Goal: Task Accomplishment & Management: Manage account settings

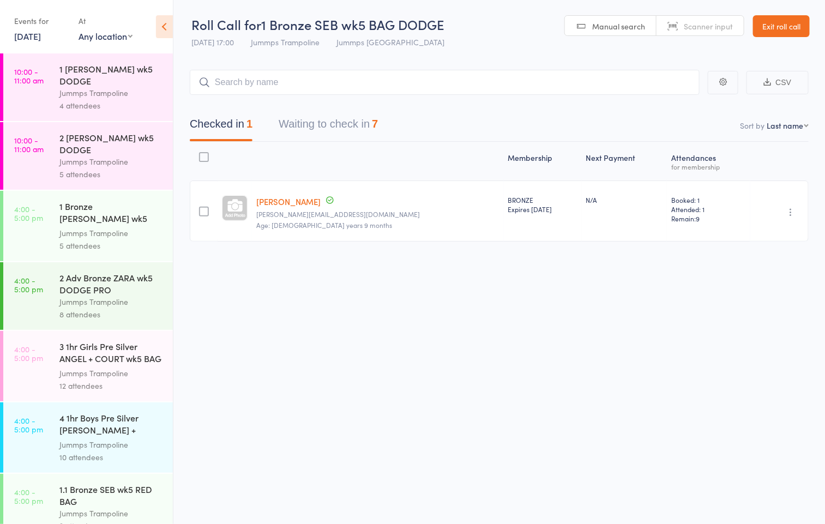
click at [92, 302] on div "Jummps Trampoline" at bounding box center [111, 301] width 104 height 13
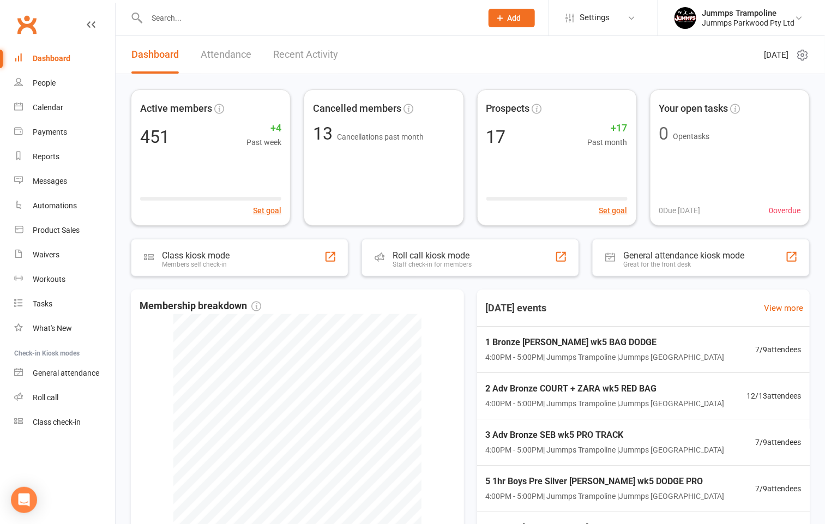
click at [203, 8] on div at bounding box center [302, 17] width 343 height 35
click at [200, 20] on input "text" at bounding box center [308, 17] width 331 height 15
click at [56, 426] on link "Class check-in" at bounding box center [64, 422] width 101 height 25
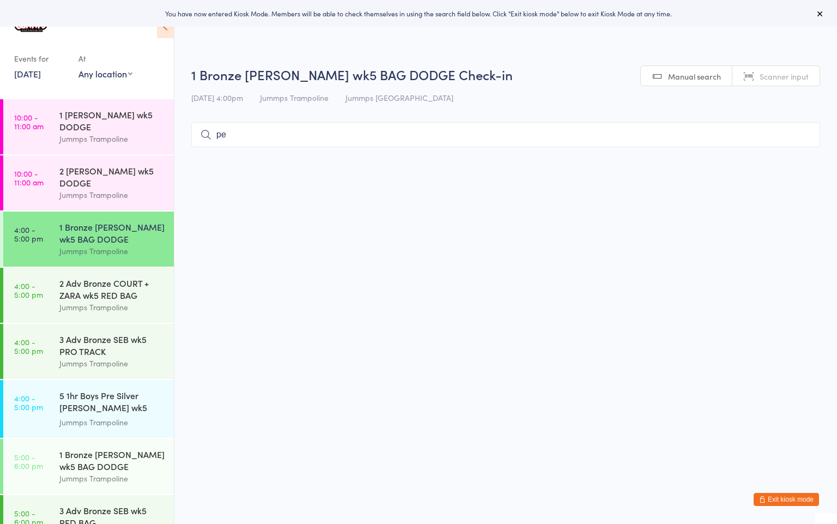
type input "p"
click at [125, 258] on div "1 Bronze HOLLY wk5 BAG DODGE Jummps Trampoline" at bounding box center [116, 238] width 114 height 55
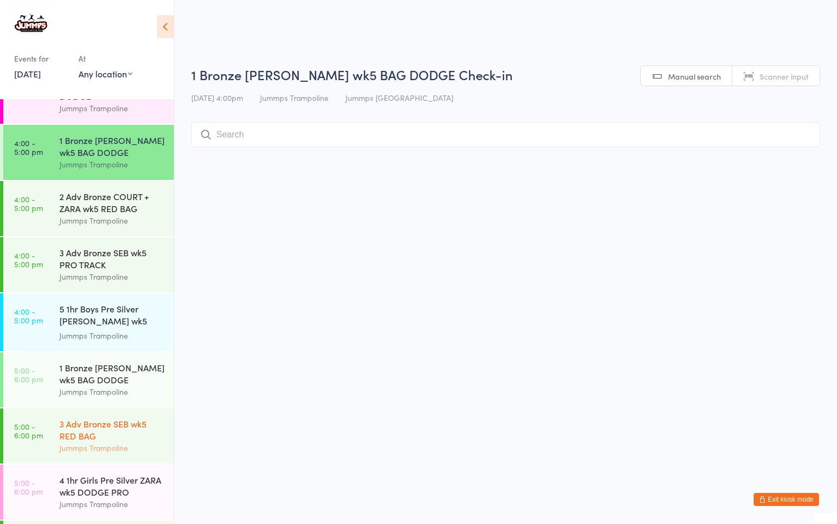
scroll to position [144, 0]
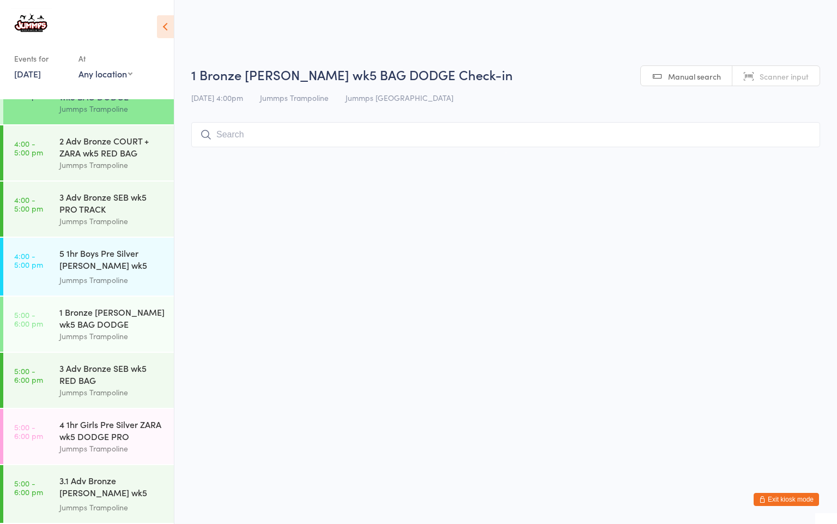
click at [793, 495] on button "Exit kiosk mode" at bounding box center [786, 499] width 65 height 13
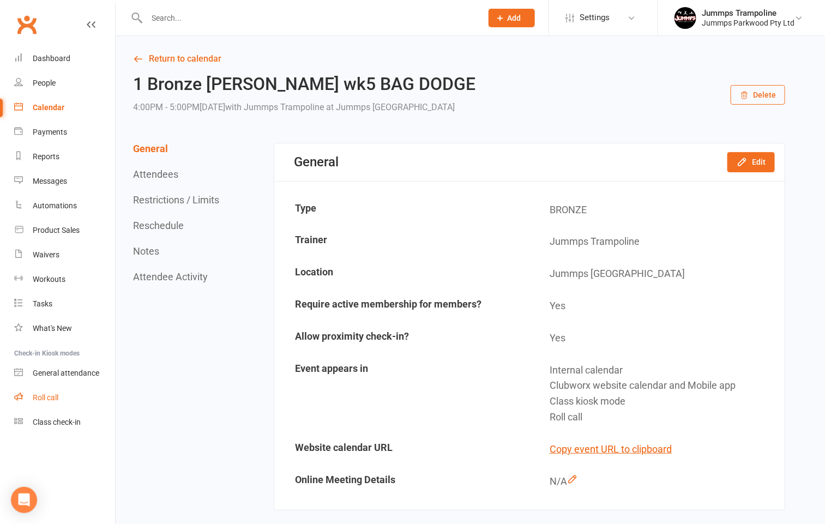
click at [58, 395] on div "Roll call" at bounding box center [46, 397] width 26 height 9
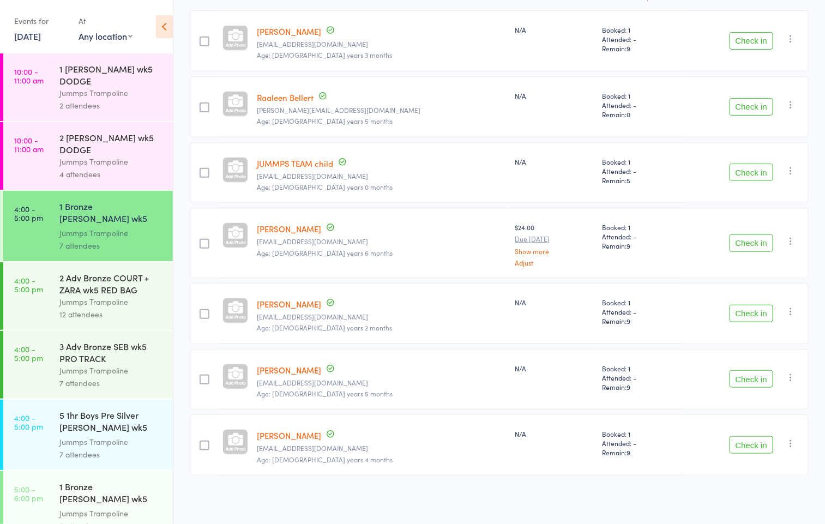
scroll to position [176, 0]
click at [123, 306] on div "Jummps Trampoline" at bounding box center [111, 301] width 104 height 13
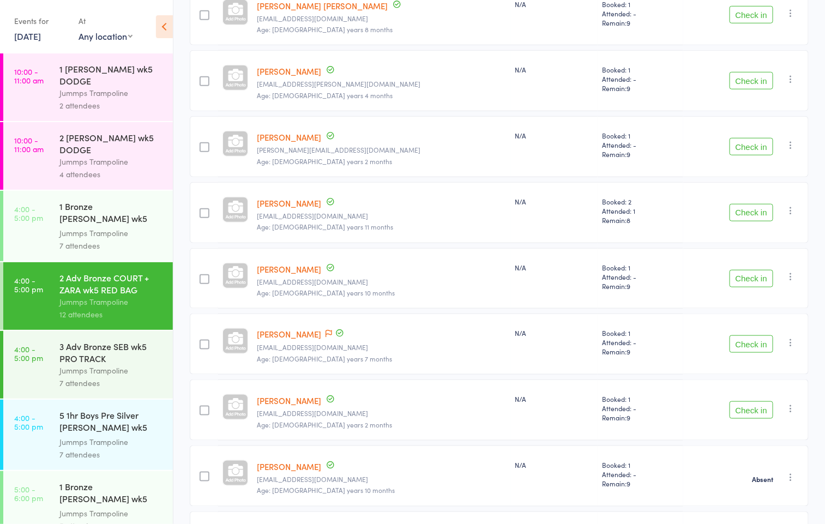
scroll to position [409, 0]
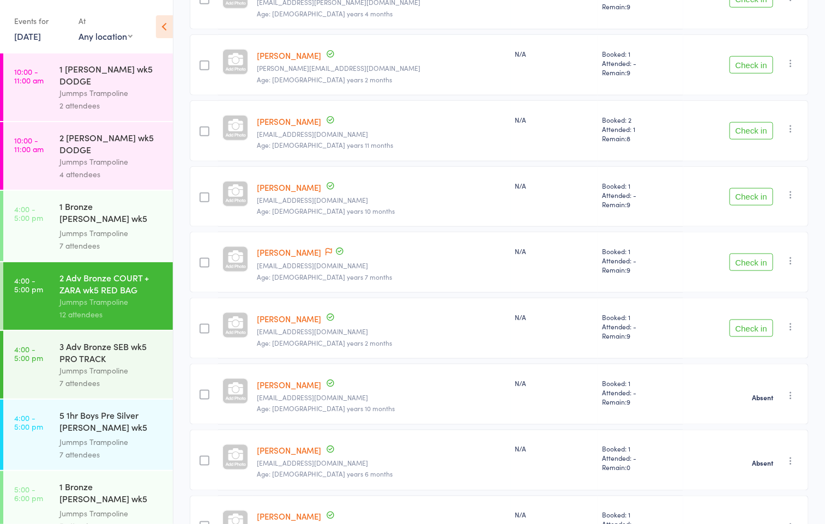
click at [731, 331] on button "Check in" at bounding box center [751, 327] width 44 height 17
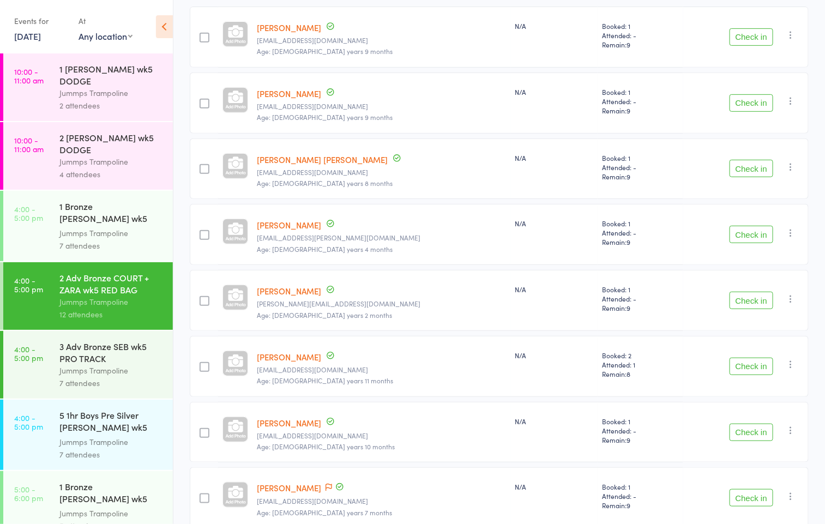
scroll to position [82, 0]
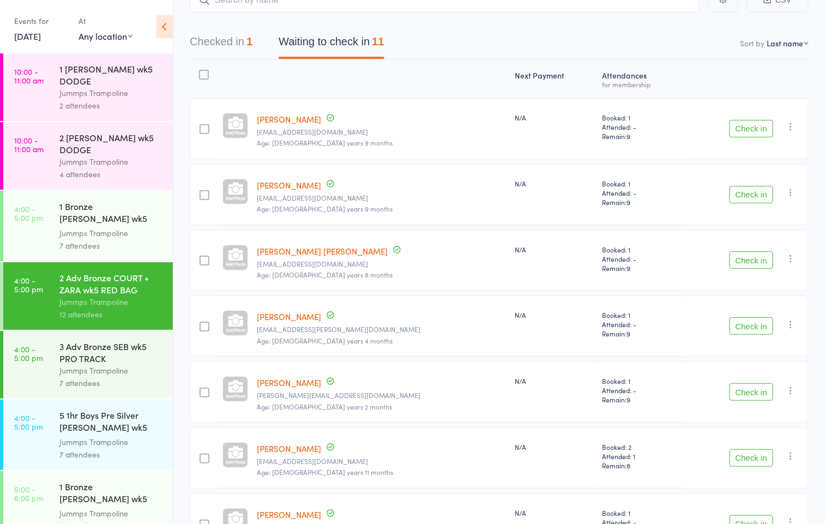
click at [743, 261] on button "Check in" at bounding box center [751, 259] width 44 height 17
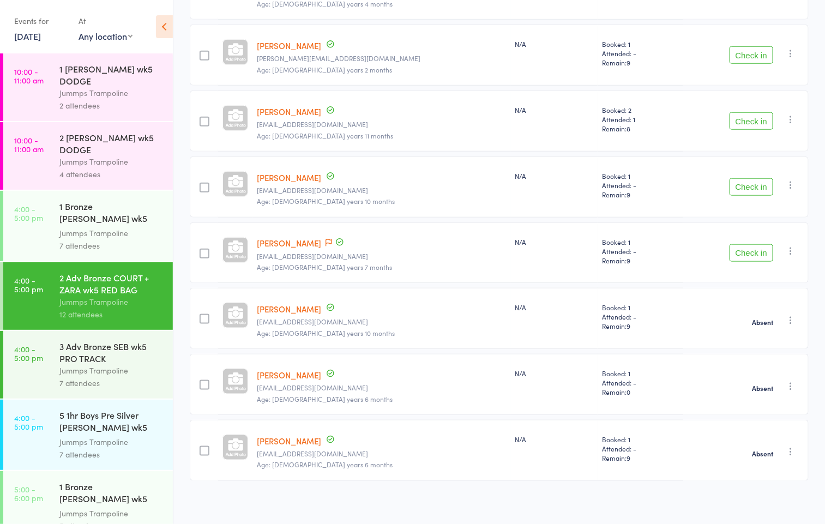
scroll to position [367, 0]
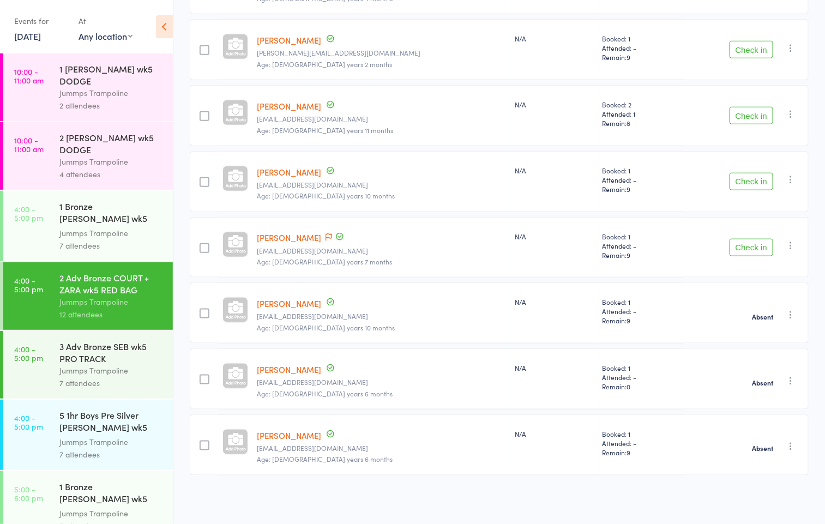
click at [67, 239] on div "7 attendees" at bounding box center [111, 245] width 104 height 13
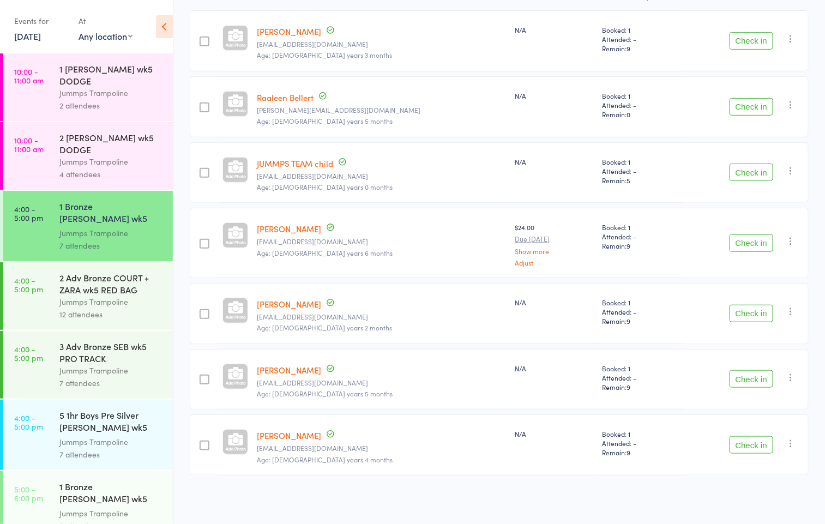
scroll to position [176, 0]
click at [748, 378] on button "Check in" at bounding box center [751, 378] width 44 height 17
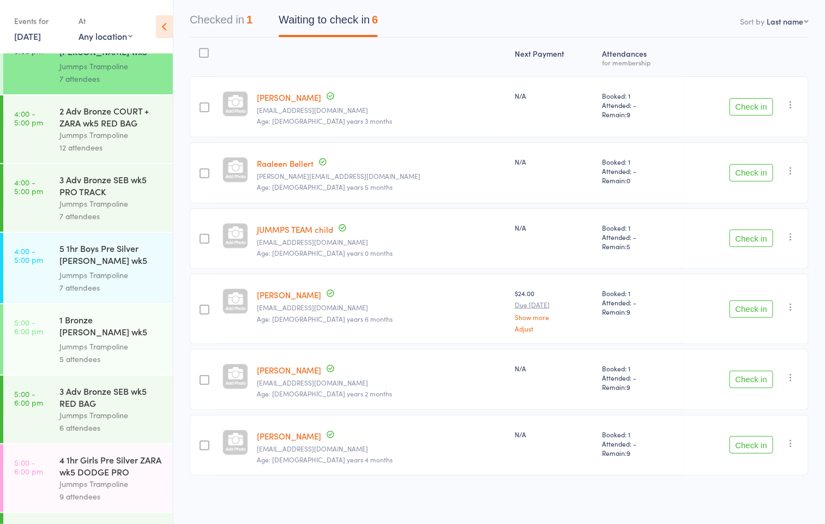
scroll to position [226, 0]
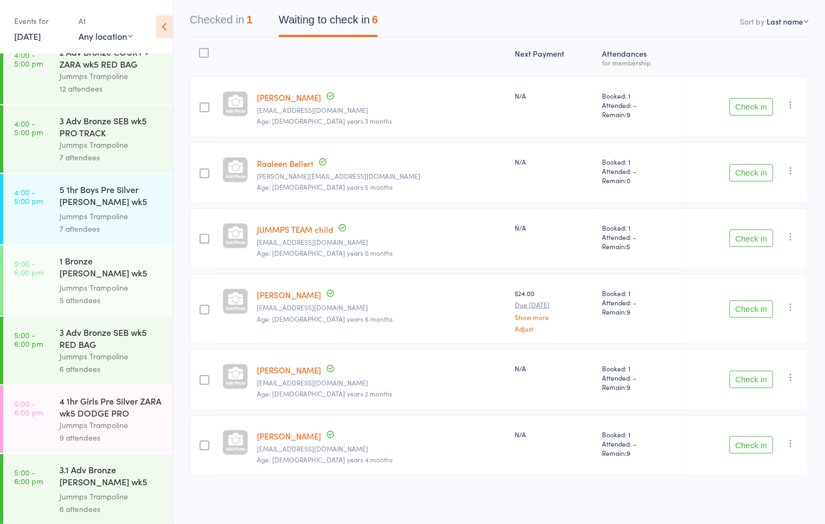
click at [114, 211] on div "Jummps Trampoline" at bounding box center [111, 216] width 104 height 13
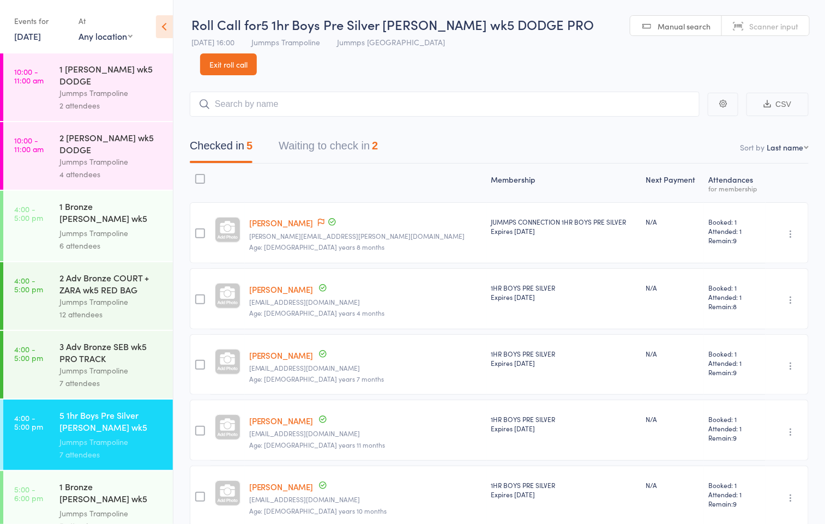
click at [102, 227] on div "Jummps Trampoline" at bounding box center [111, 233] width 104 height 13
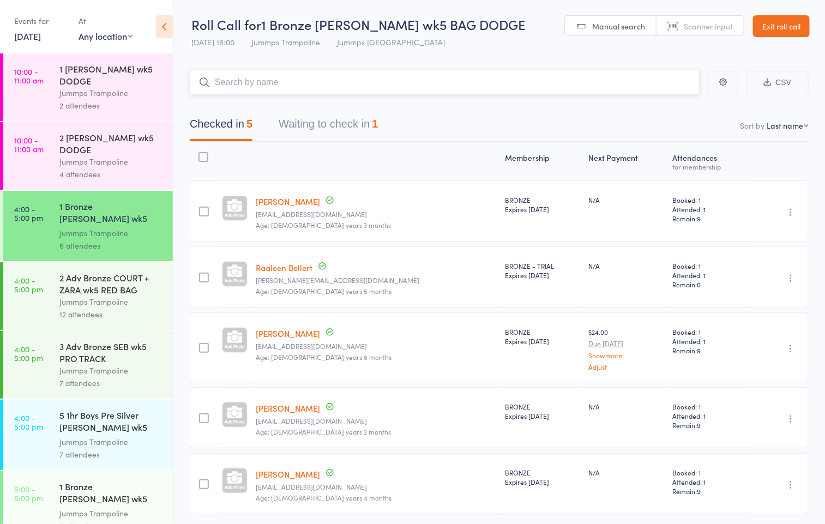
scroll to position [43, 0]
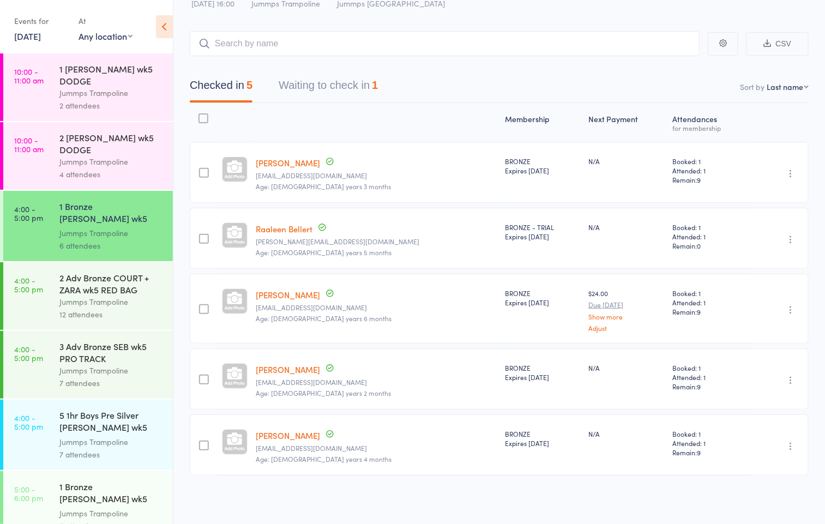
click at [131, 286] on div "2 Adv Bronze COURT + ZARA wk5 RED BAG" at bounding box center [111, 283] width 104 height 24
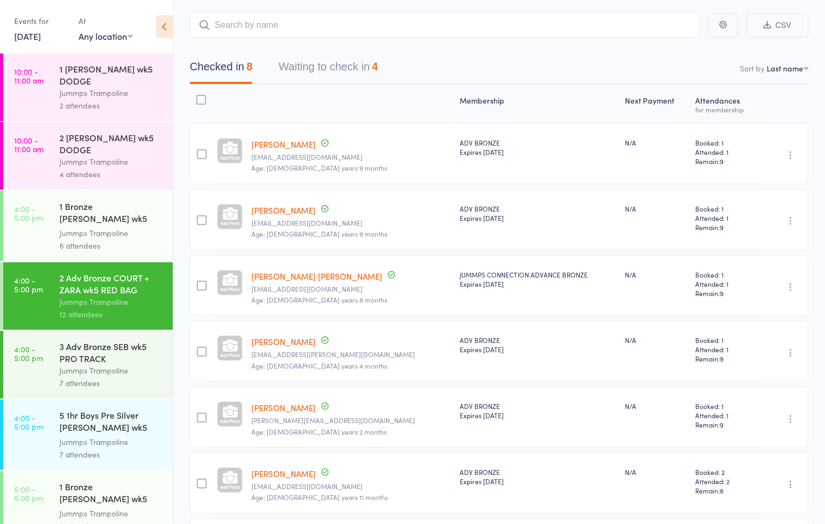
scroll to position [82, 0]
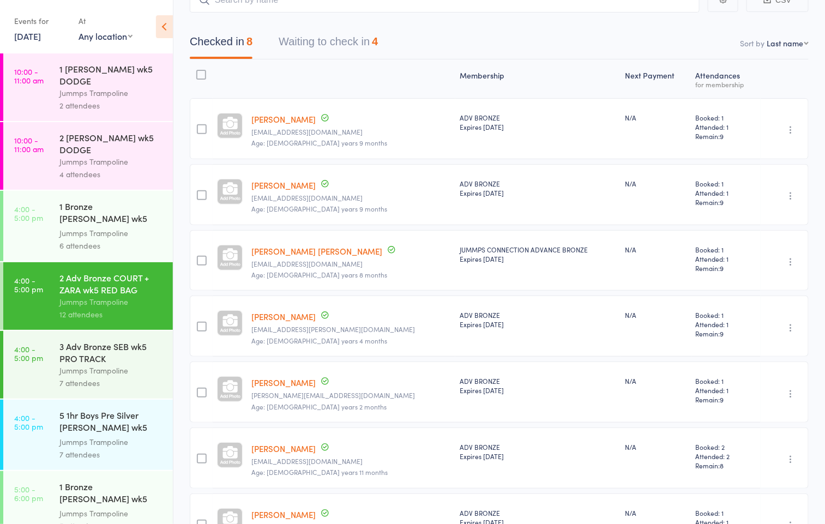
click at [104, 364] on div "Jummps Trampoline" at bounding box center [111, 370] width 104 height 13
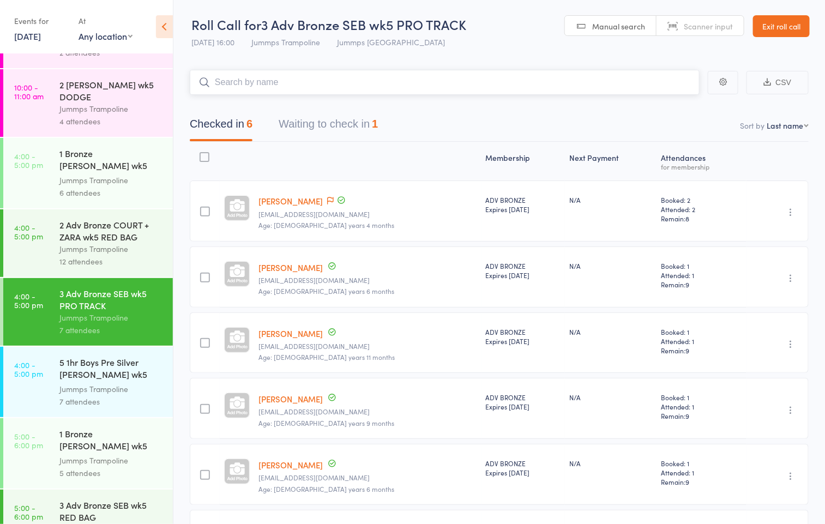
scroll to position [82, 0]
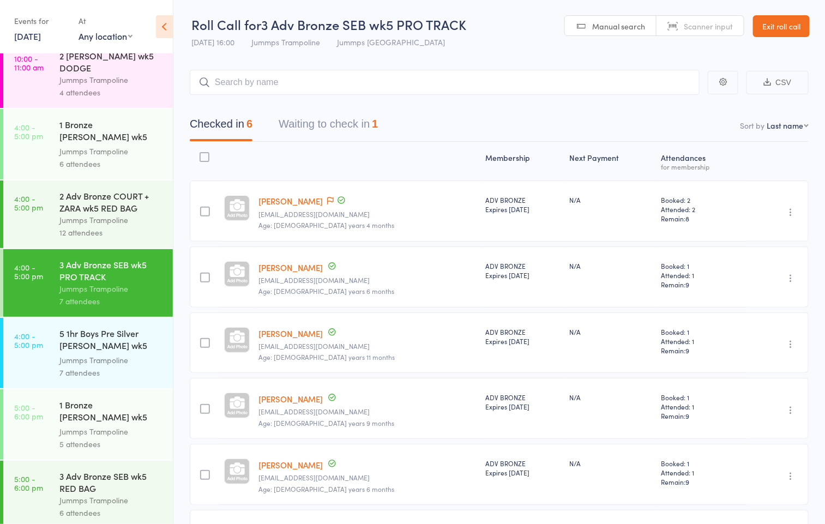
click at [105, 220] on div "Jummps Trampoline" at bounding box center [111, 220] width 104 height 13
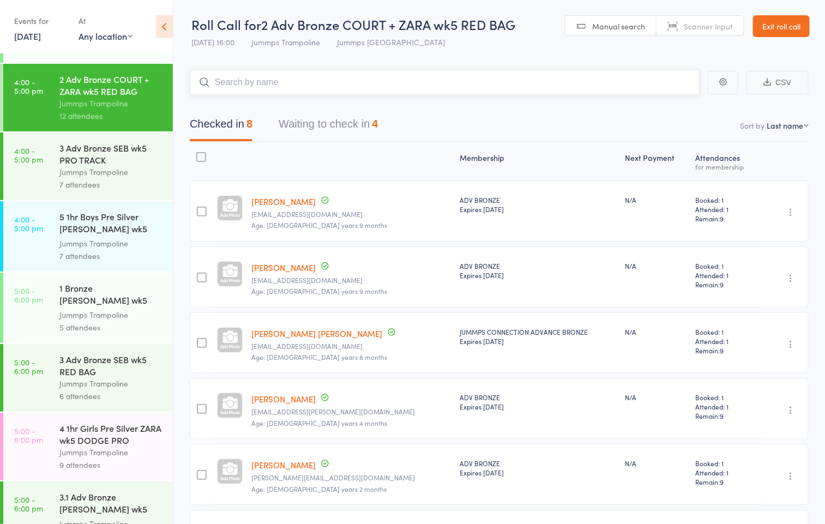
scroll to position [226, 0]
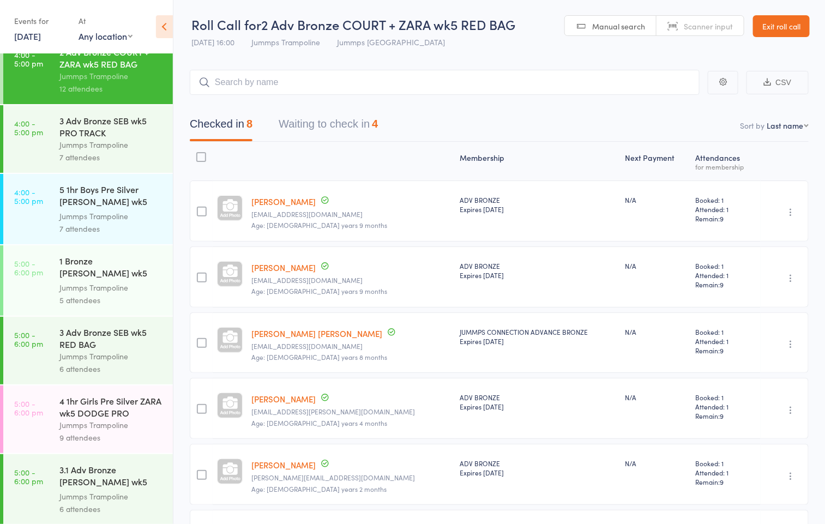
click at [100, 283] on div "Jummps Trampoline" at bounding box center [111, 287] width 104 height 13
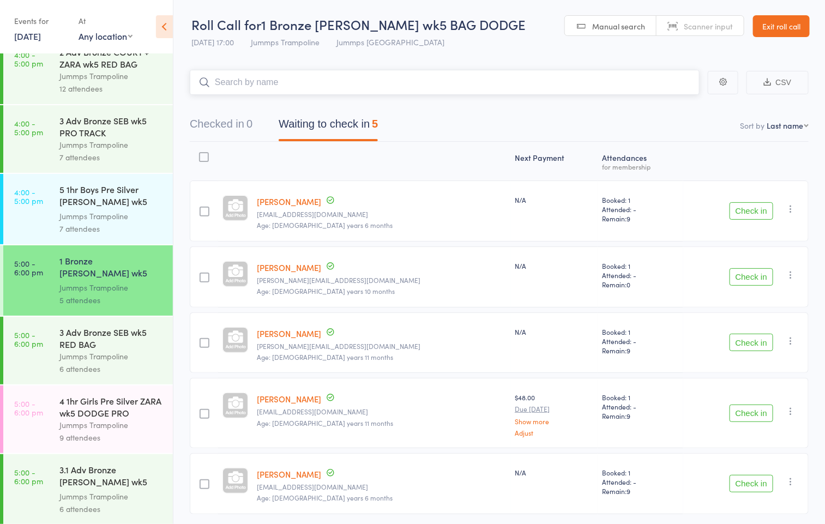
scroll to position [43, 0]
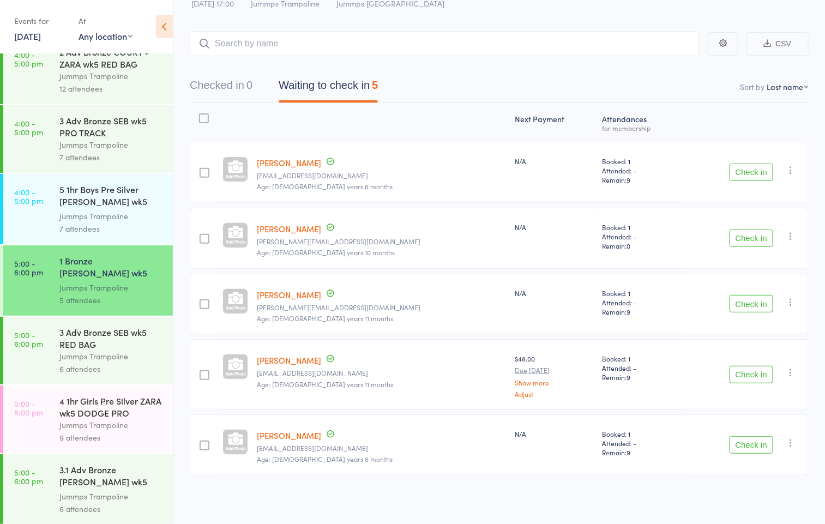
click at [110, 415] on div "4 1hr Girls Pre Silver ZARA wk5 DODGE PRO" at bounding box center [111, 407] width 104 height 24
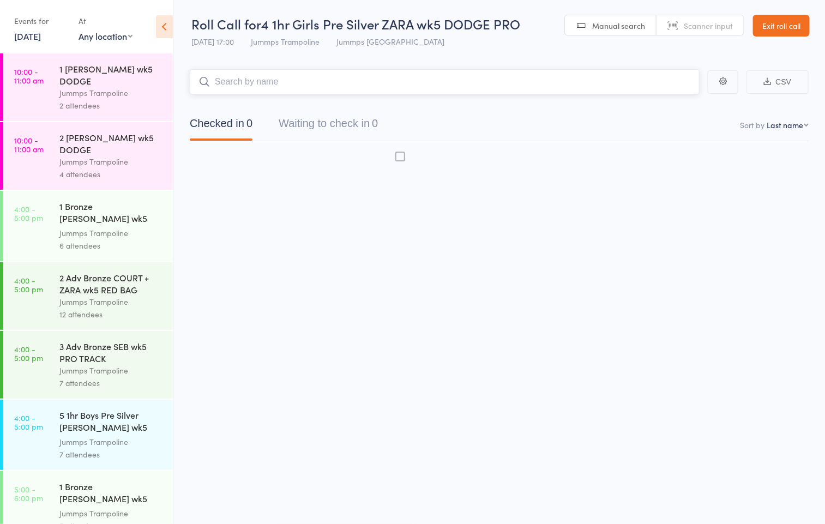
scroll to position [1, 0]
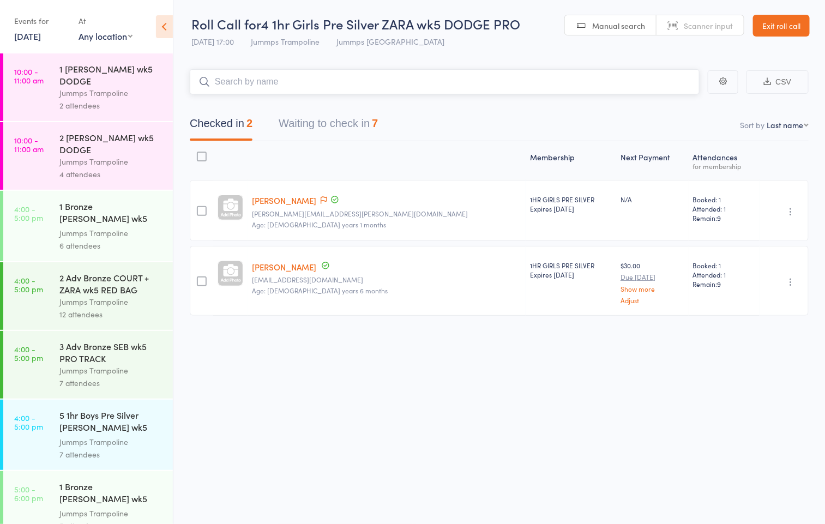
click at [330, 126] on button "Waiting to check in 7" at bounding box center [328, 126] width 99 height 29
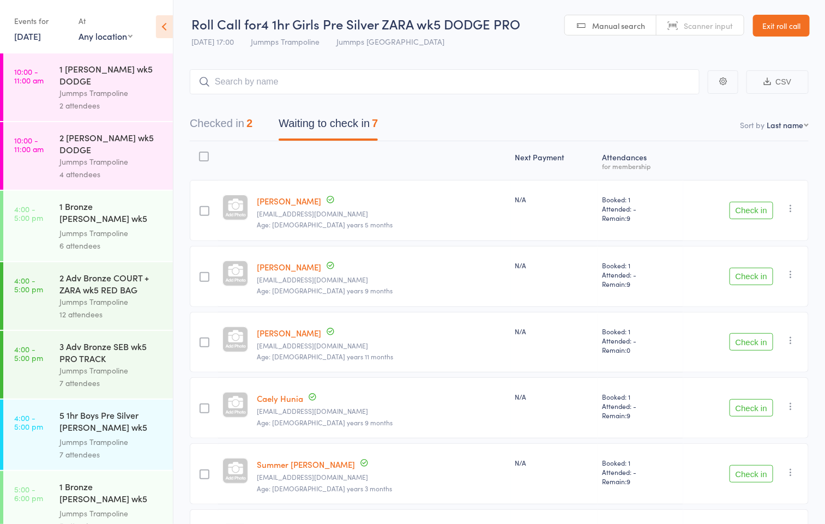
click at [745, 209] on button "Check in" at bounding box center [751, 210] width 44 height 17
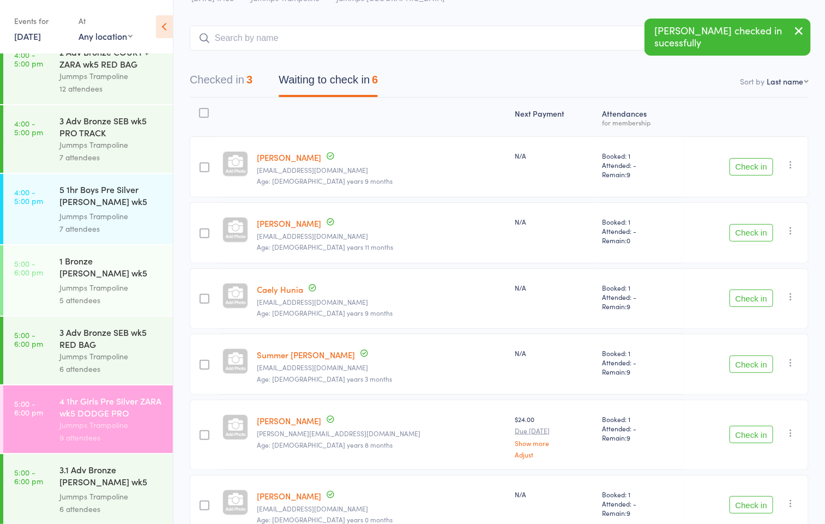
scroll to position [82, 0]
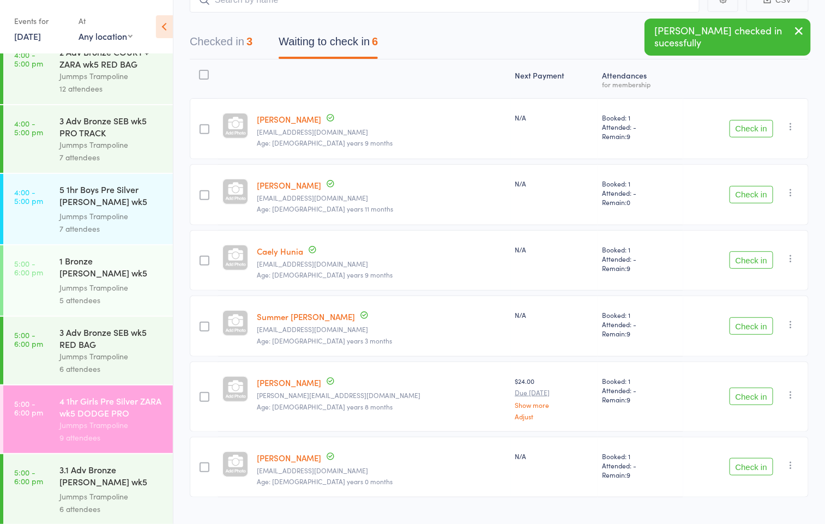
click at [94, 350] on div "Jummps Trampoline" at bounding box center [111, 356] width 104 height 13
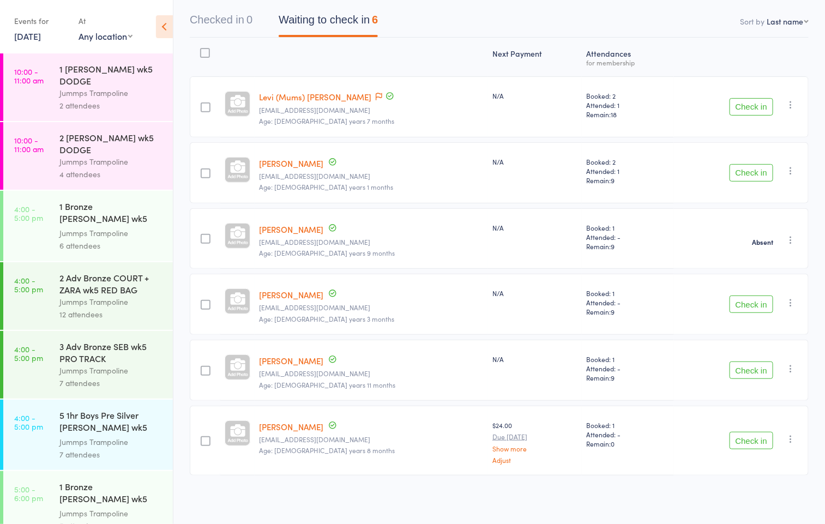
scroll to position [226, 0]
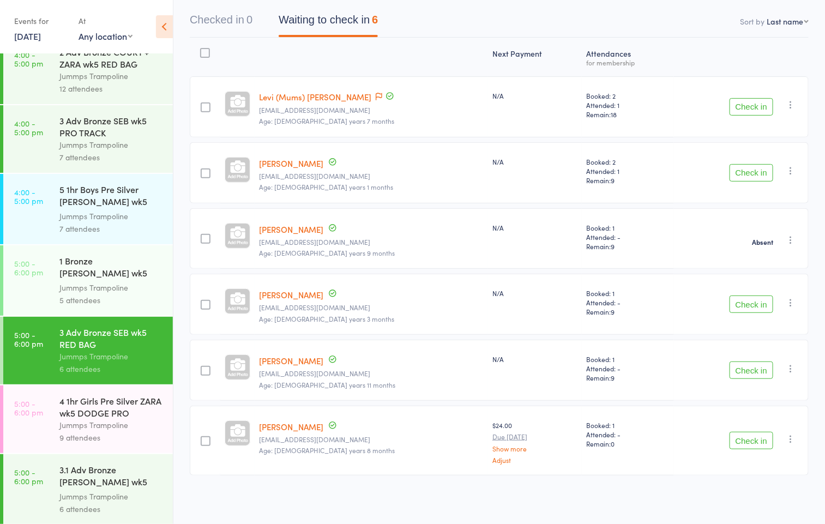
click at [86, 486] on div "3.1 Adv Bronze [PERSON_NAME] wk5 TRACK RED" at bounding box center [111, 476] width 104 height 27
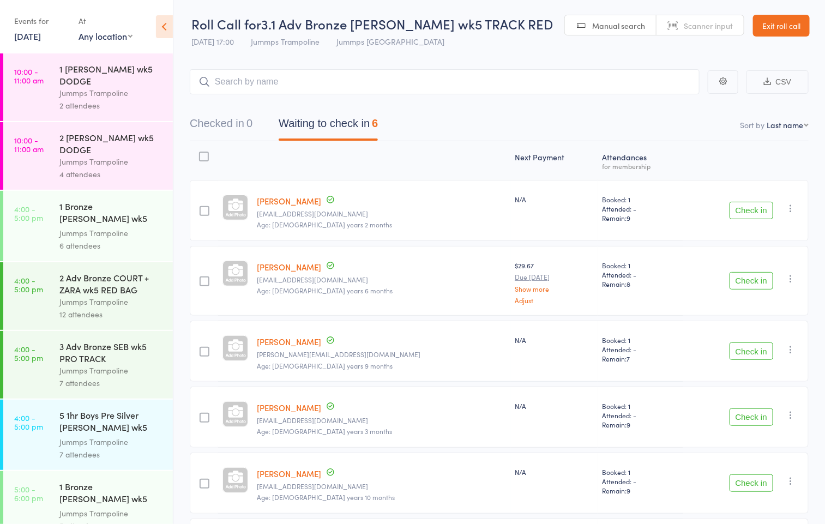
click at [744, 208] on button "Check in" at bounding box center [751, 210] width 44 height 17
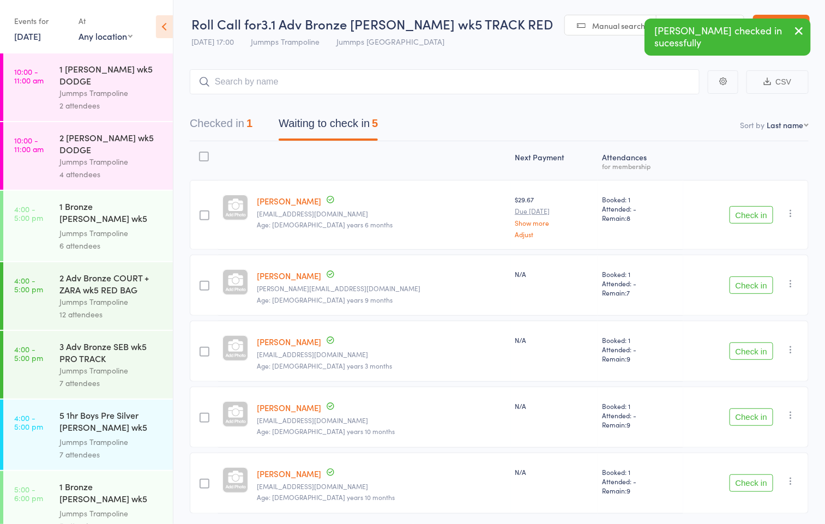
click at [721, 152] on div "Next Payment Atten­dances for membership Zara Baglin jebaglin@gmail.com Age: 8 …" at bounding box center [499, 329] width 619 height 377
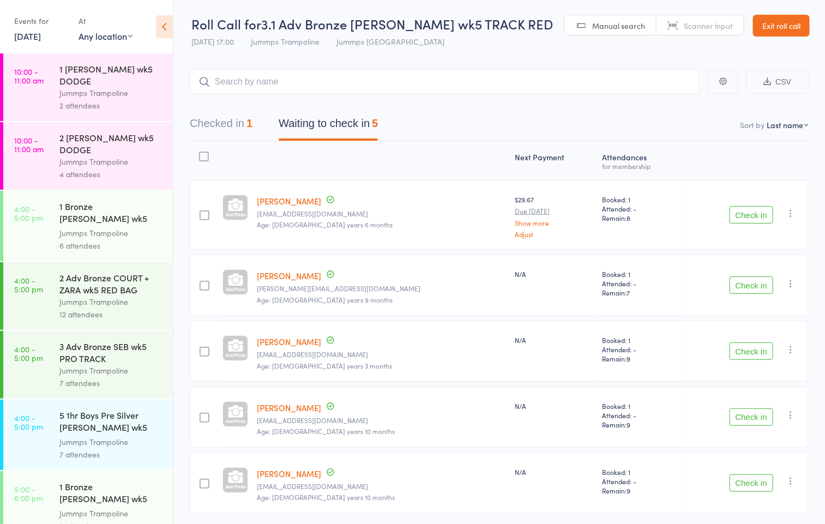
click at [482, 121] on nav "Checked in 1 Waiting to check in 5" at bounding box center [499, 126] width 645 height 29
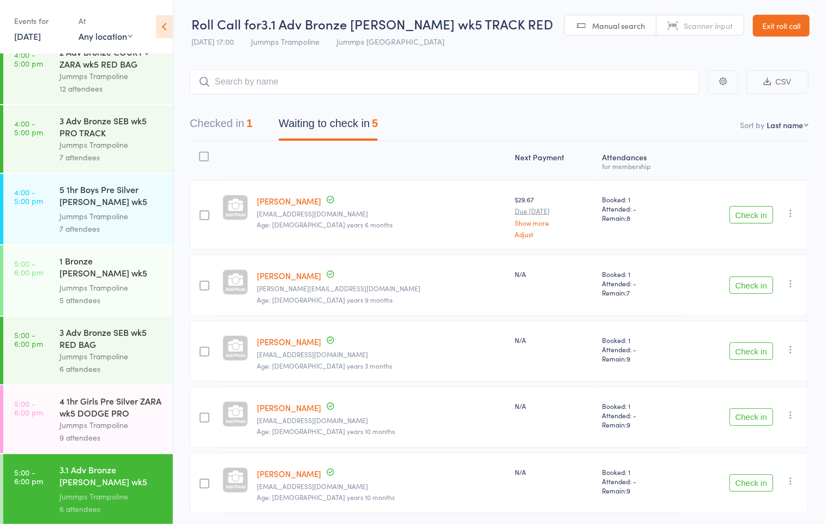
click at [96, 281] on div "Jummps Trampoline" at bounding box center [111, 287] width 104 height 13
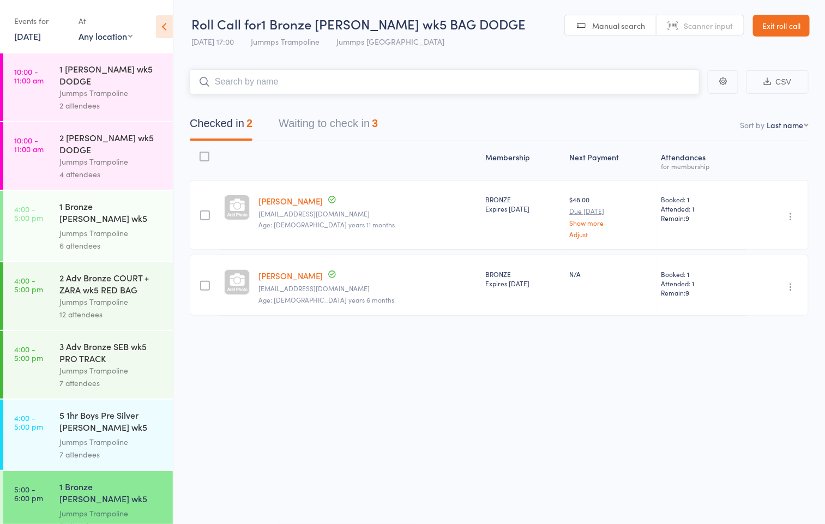
click at [309, 122] on button "Waiting to check in 3" at bounding box center [328, 126] width 99 height 29
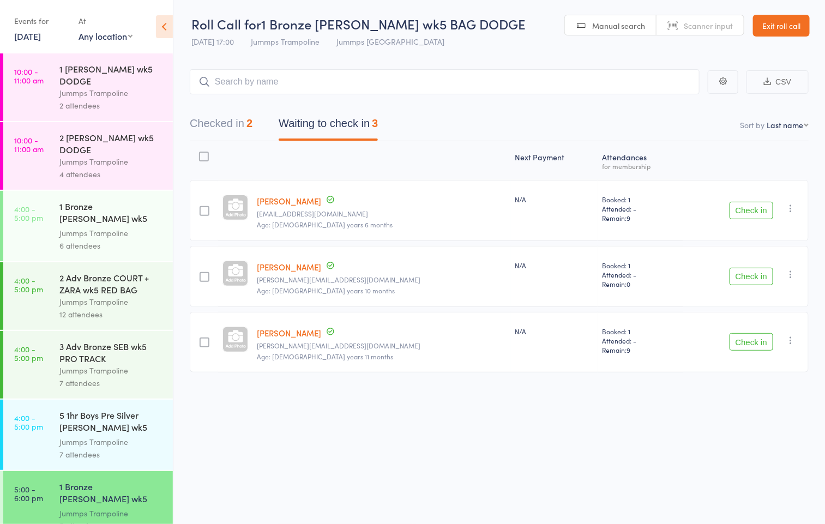
click at [749, 203] on button "Check in" at bounding box center [751, 210] width 44 height 17
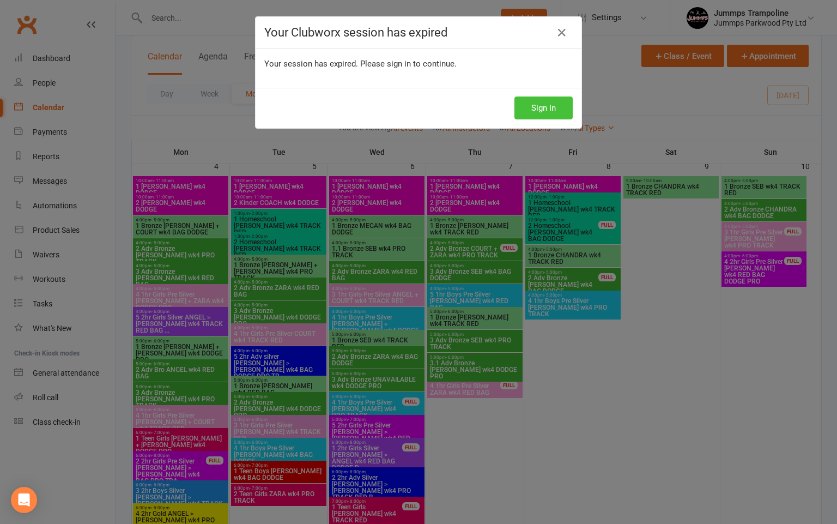
scroll to position [491, 0]
click at [516, 102] on button "Sign In" at bounding box center [544, 107] width 58 height 23
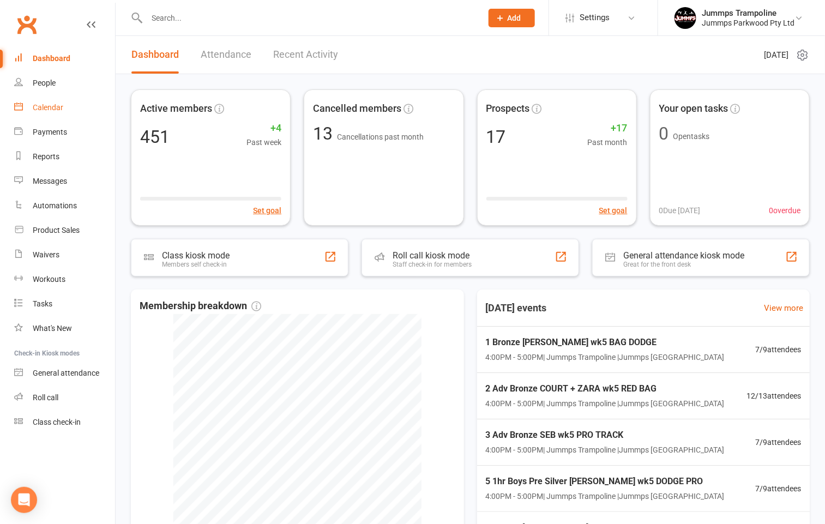
click at [71, 110] on link "Calendar" at bounding box center [64, 107] width 101 height 25
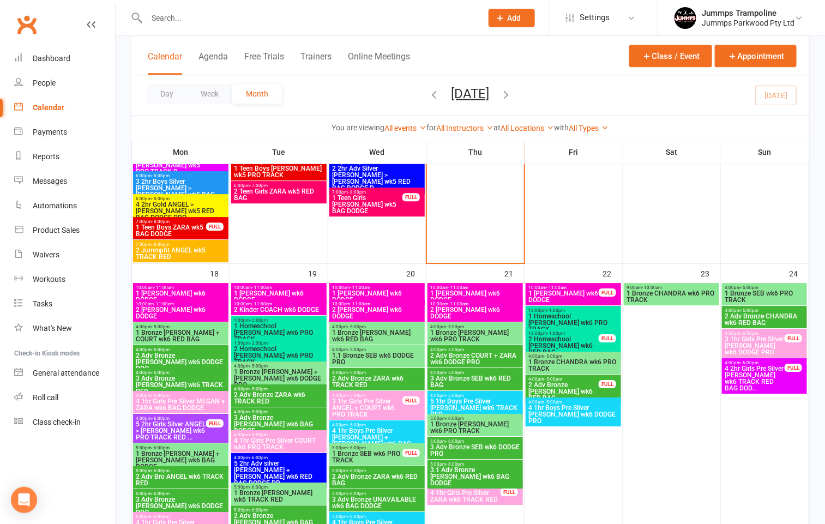
scroll to position [1226, 0]
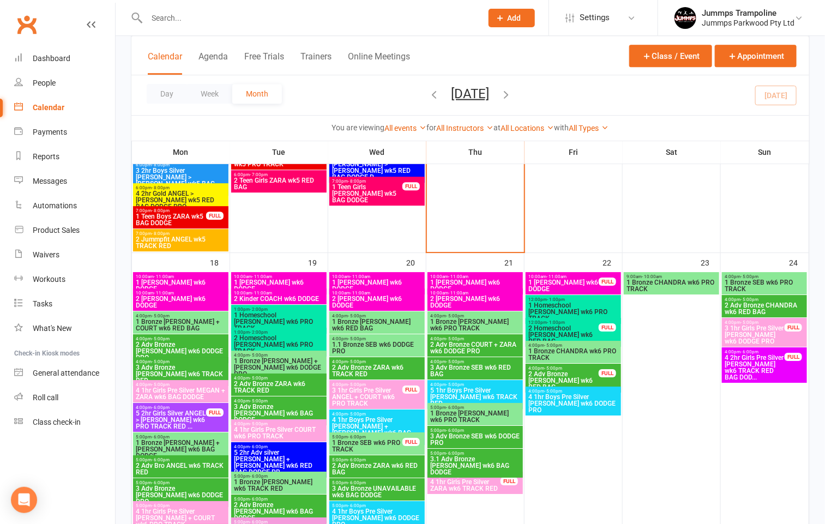
click at [190, 319] on span "1 Bronze [PERSON_NAME] + COURT wk6 RED BAG" at bounding box center [180, 324] width 91 height 13
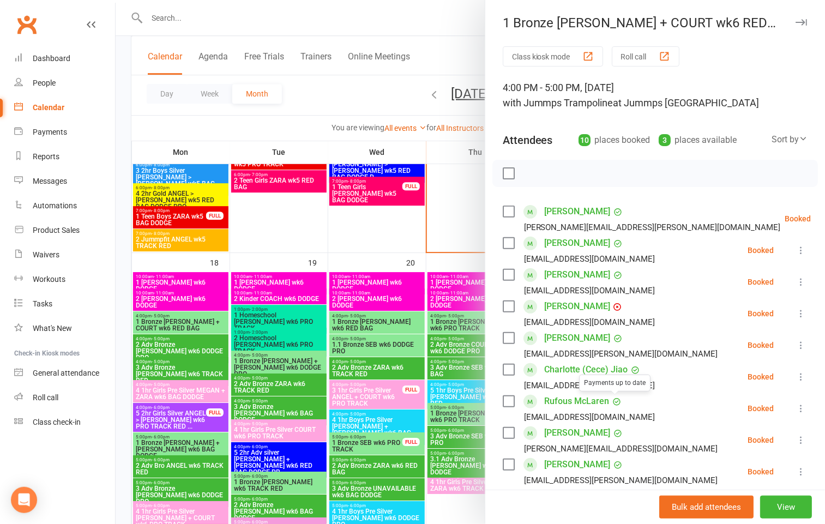
scroll to position [82, 0]
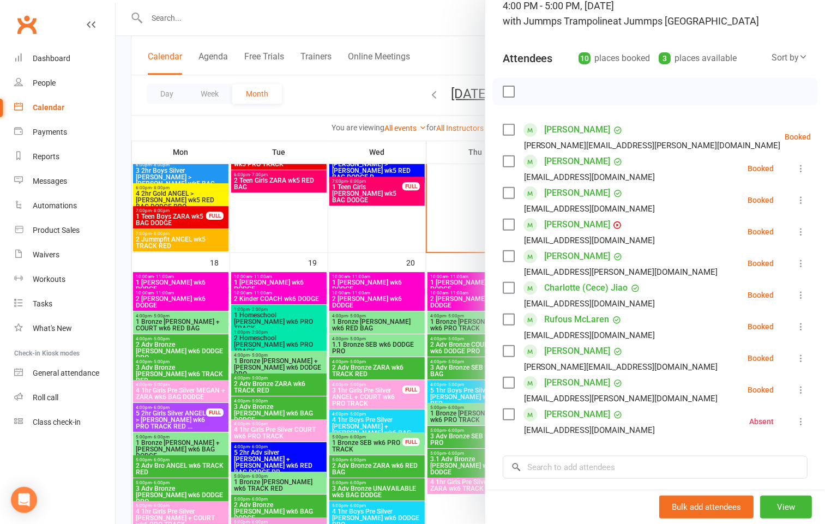
click at [287, 361] on div at bounding box center [470, 262] width 709 height 524
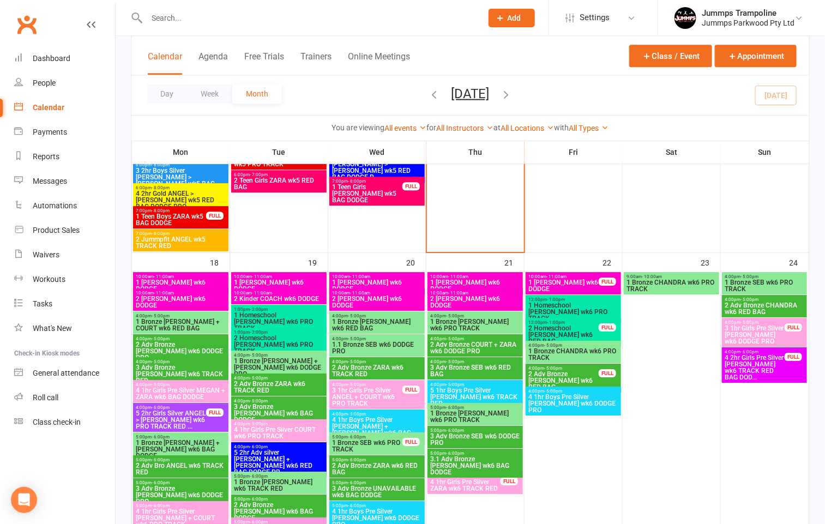
click at [287, 361] on span "1 Bronze [PERSON_NAME] + [PERSON_NAME] wk6 DODGE PRO" at bounding box center [278, 368] width 91 height 20
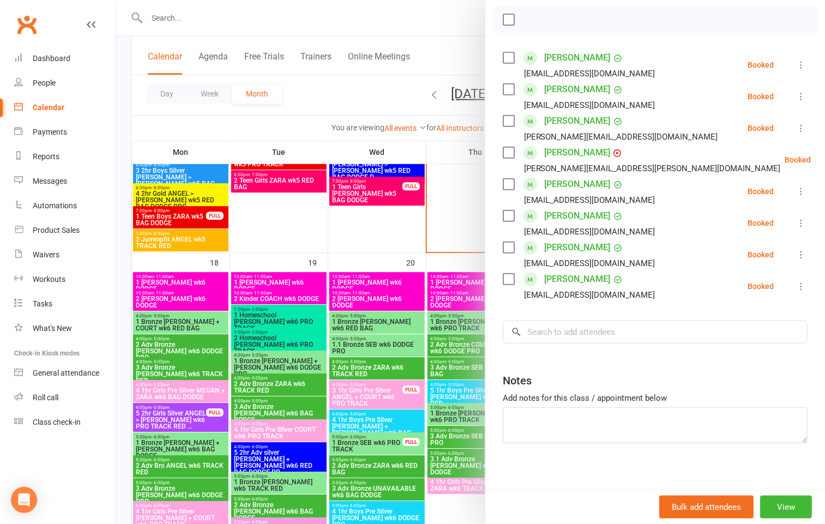
scroll to position [164, 0]
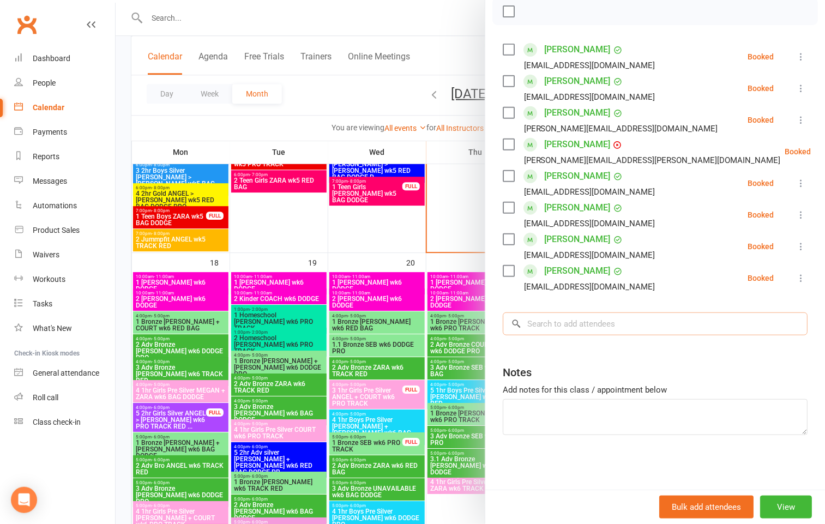
click at [685, 332] on input "search" at bounding box center [655, 323] width 305 height 23
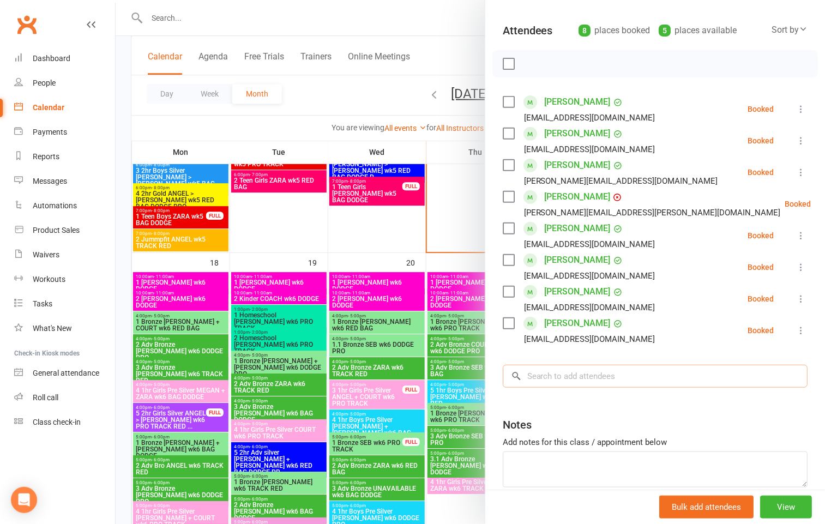
scroll to position [82, 0]
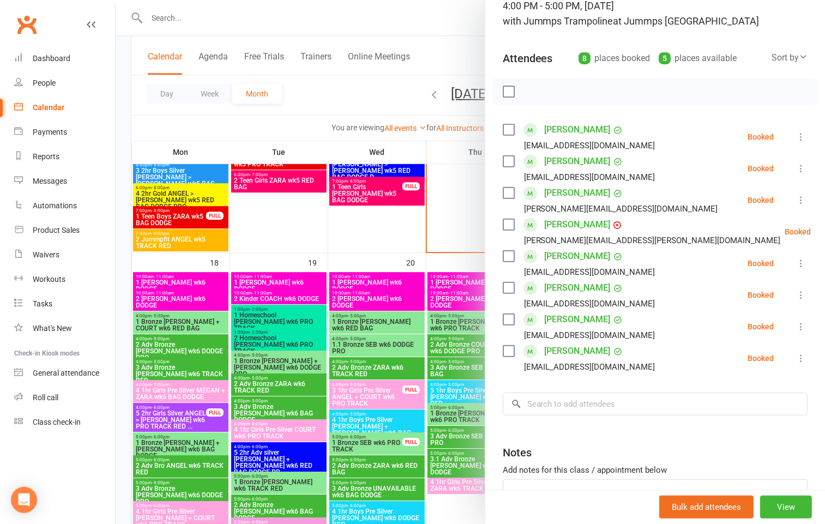
click at [406, 249] on div at bounding box center [470, 262] width 709 height 524
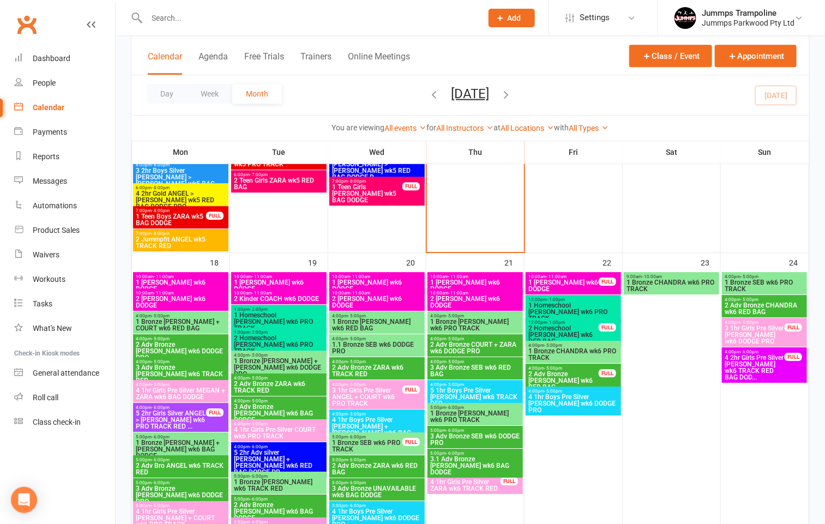
click at [471, 318] on span "1 Bronze [PERSON_NAME] wk6 PRO TRACK" at bounding box center [474, 324] width 91 height 13
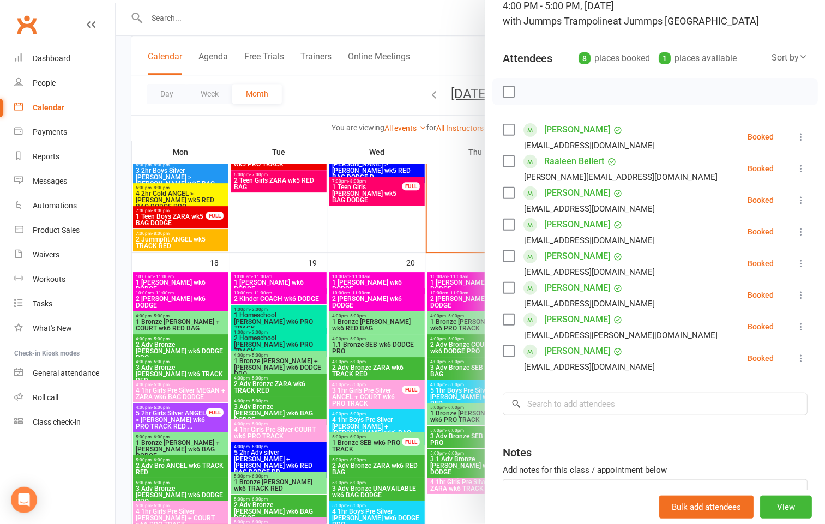
click at [795, 260] on icon at bounding box center [800, 263] width 11 height 11
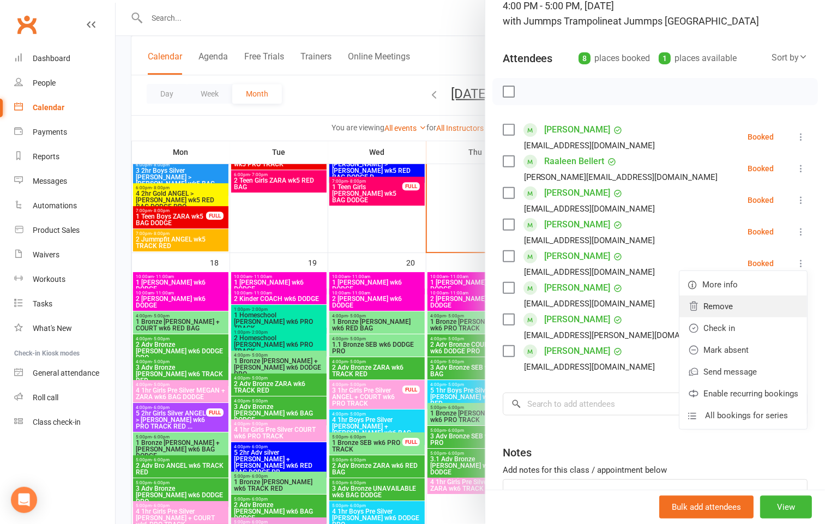
click at [731, 307] on link "Remove" at bounding box center [743, 306] width 128 height 22
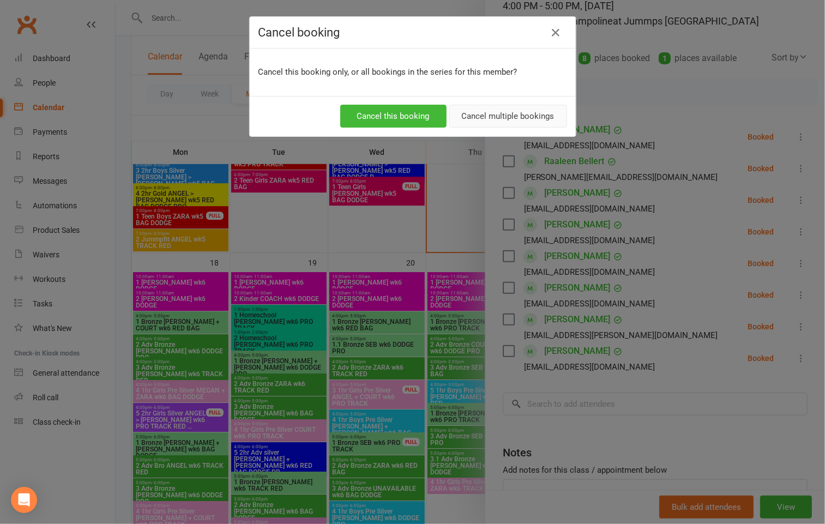
click at [486, 118] on button "Cancel multiple bookings" at bounding box center [508, 116] width 118 height 23
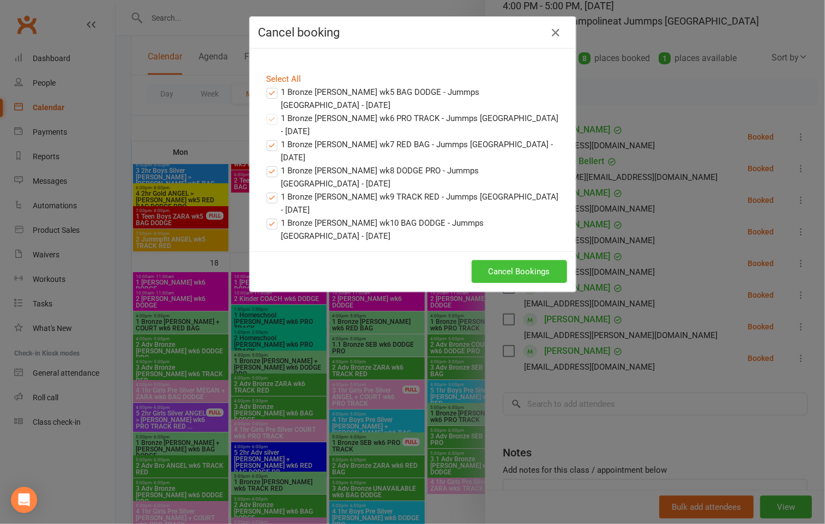
click at [493, 260] on button "Cancel Bookings" at bounding box center [518, 271] width 95 height 23
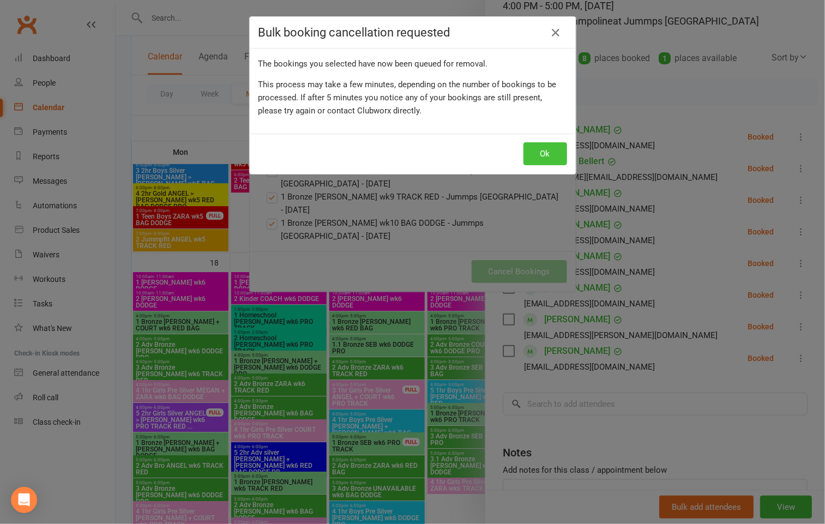
click at [535, 143] on button "Ok" at bounding box center [545, 153] width 44 height 23
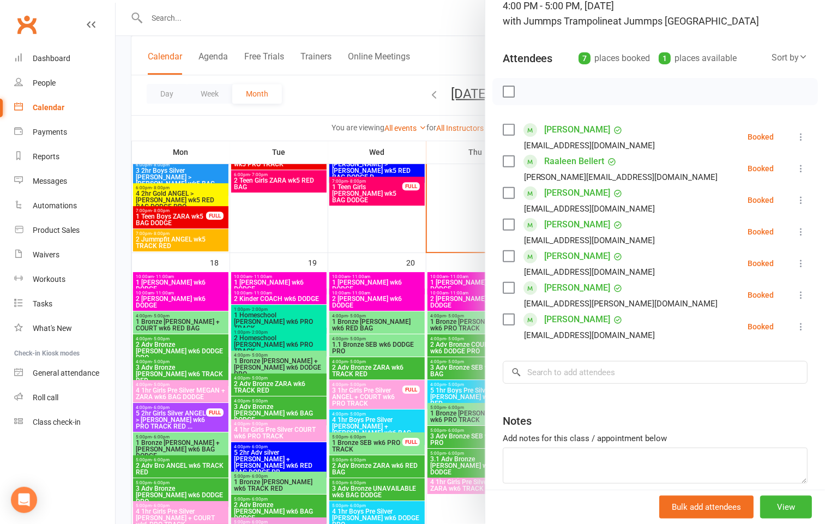
click at [359, 345] on div at bounding box center [470, 262] width 709 height 524
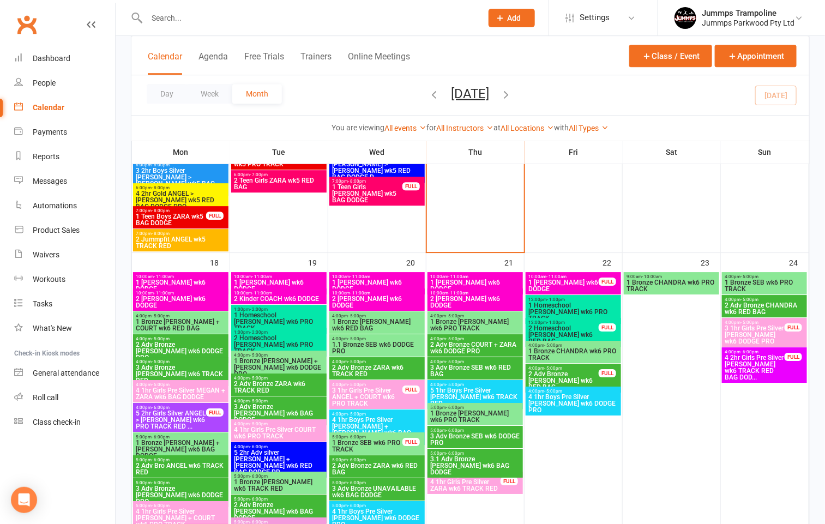
click at [264, 358] on span "1 Bronze [PERSON_NAME] + [PERSON_NAME] wk6 DODGE PRO" at bounding box center [278, 368] width 91 height 20
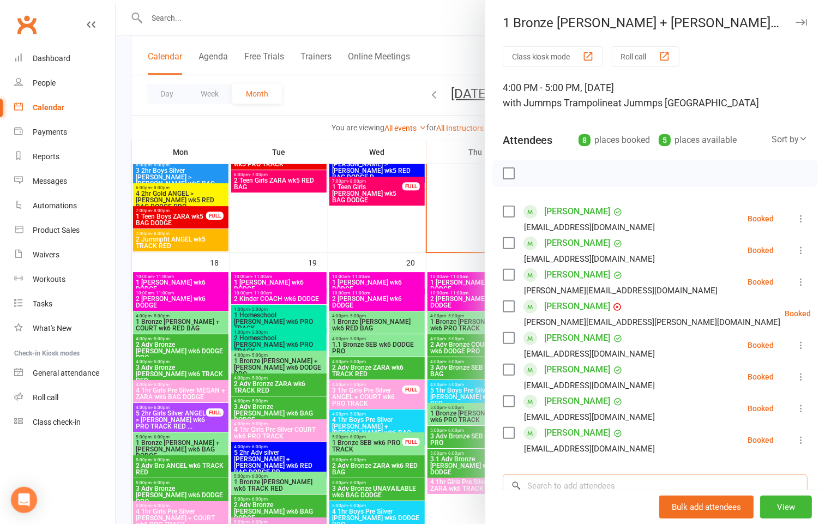
click at [548, 484] on input "search" at bounding box center [655, 485] width 305 height 23
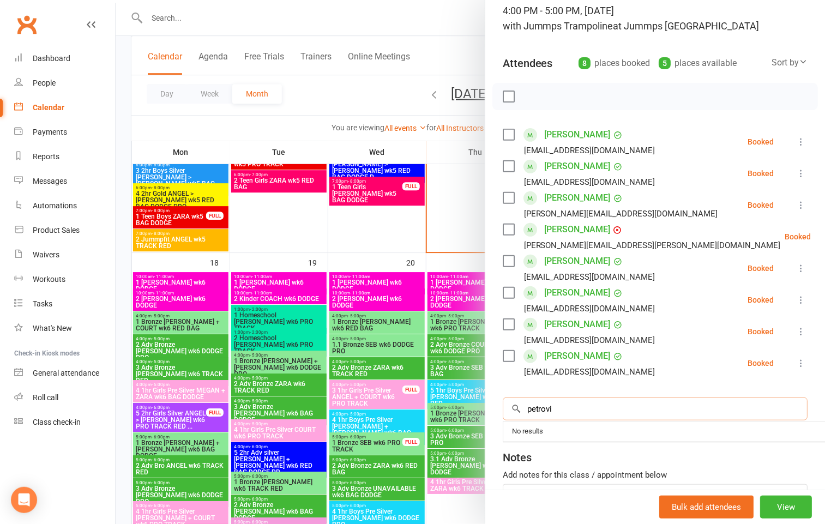
scroll to position [177, 0]
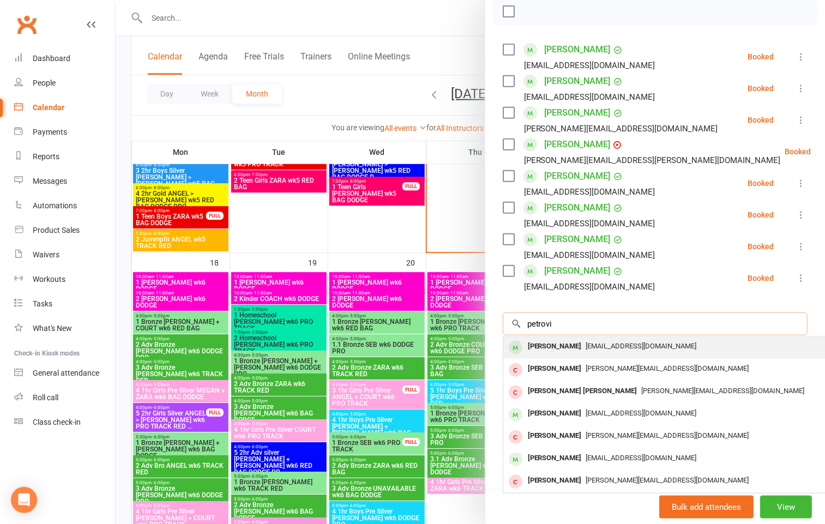
type input "petrovi"
click at [583, 338] on div "hedus1121@gmail.com" at bounding box center [665, 346] width 317 height 16
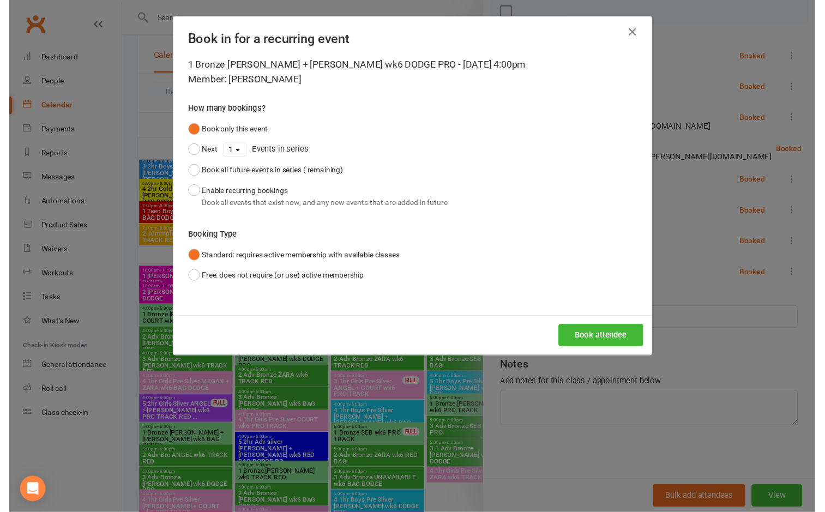
scroll to position [164, 0]
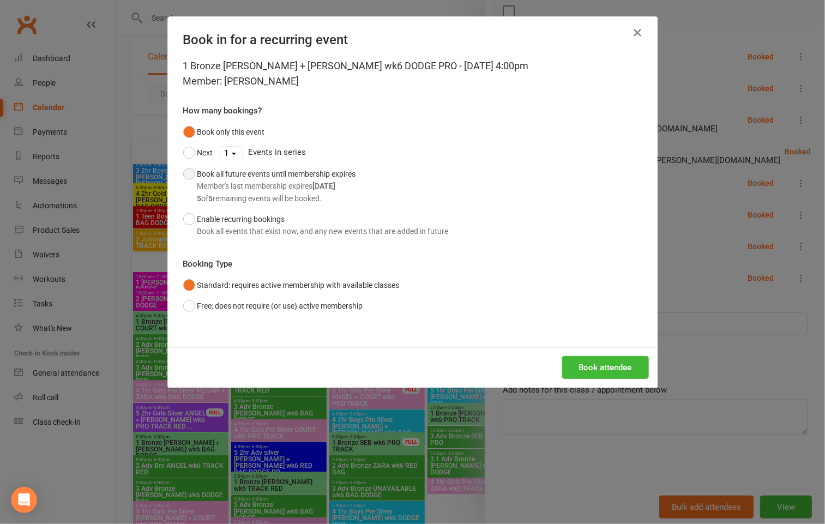
click at [221, 180] on div "Member's last membership expires Sep 21, 2025" at bounding box center [276, 186] width 159 height 12
click at [591, 359] on button "Book attendee" at bounding box center [605, 367] width 87 height 23
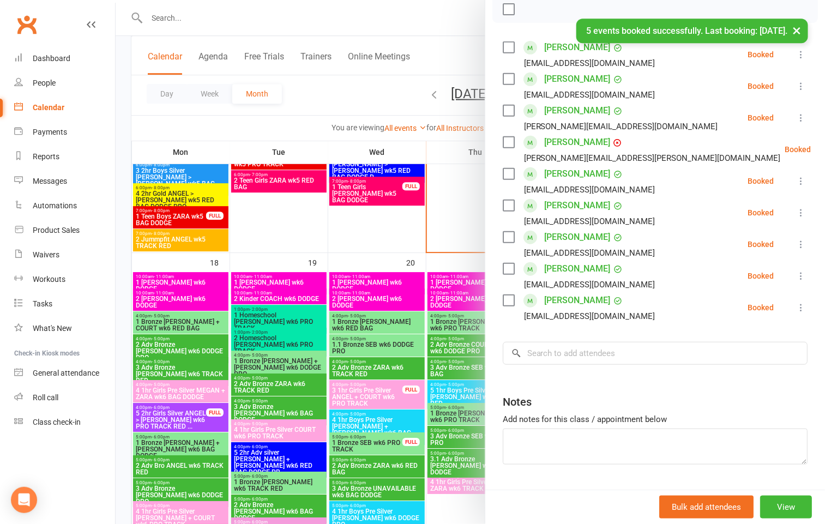
scroll to position [177, 0]
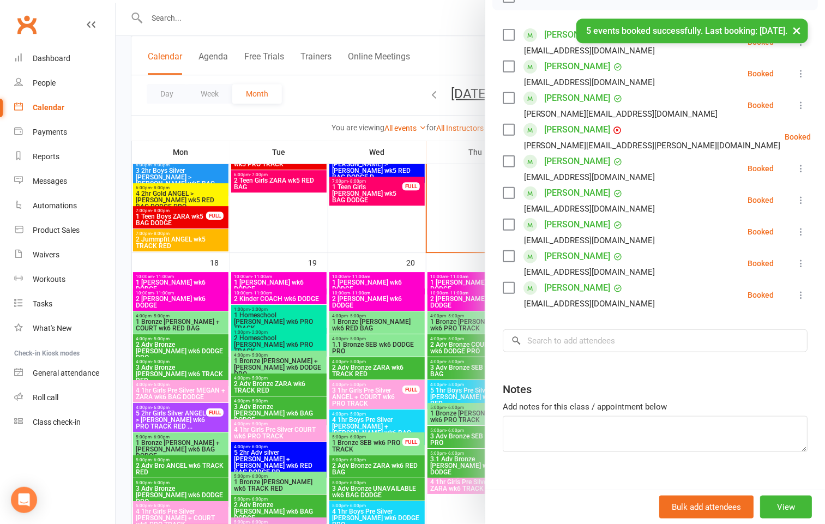
click at [458, 34] on body "Prospect Member Non-attending contact Class / event Appointment Task Membership…" at bounding box center [412, 152] width 825 height 2752
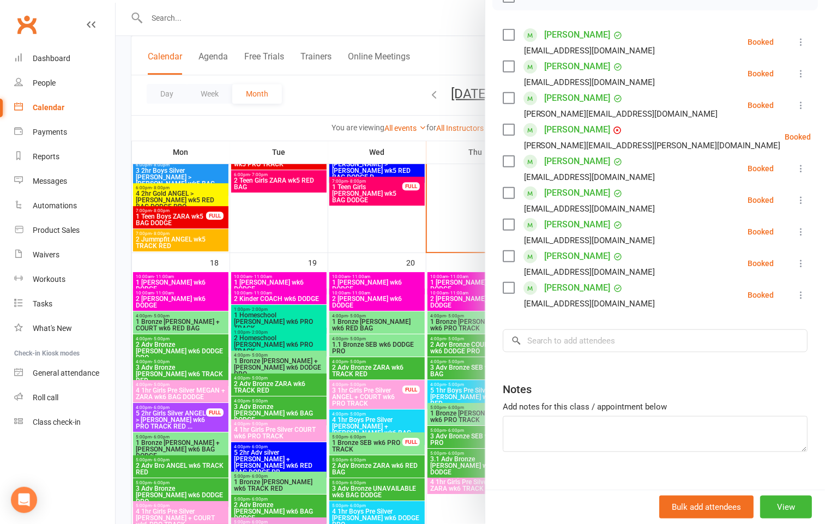
click at [453, 46] on div at bounding box center [470, 262] width 709 height 524
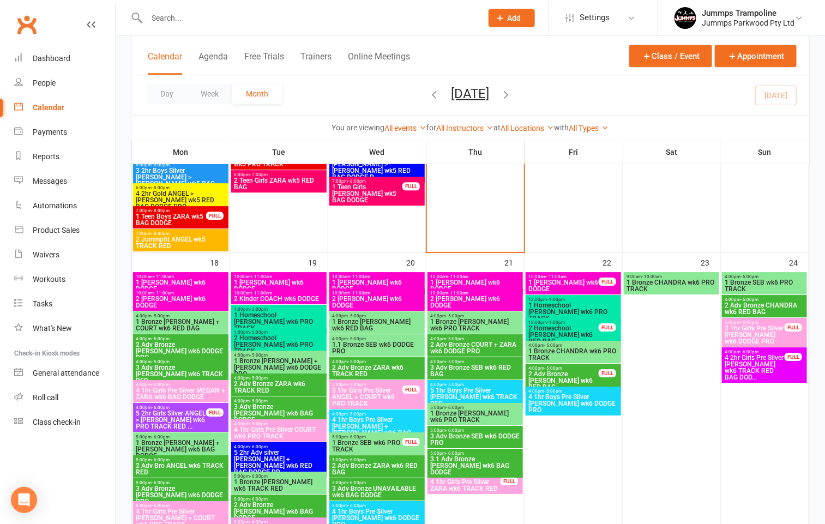
click at [179, 20] on input "text" at bounding box center [308, 17] width 331 height 15
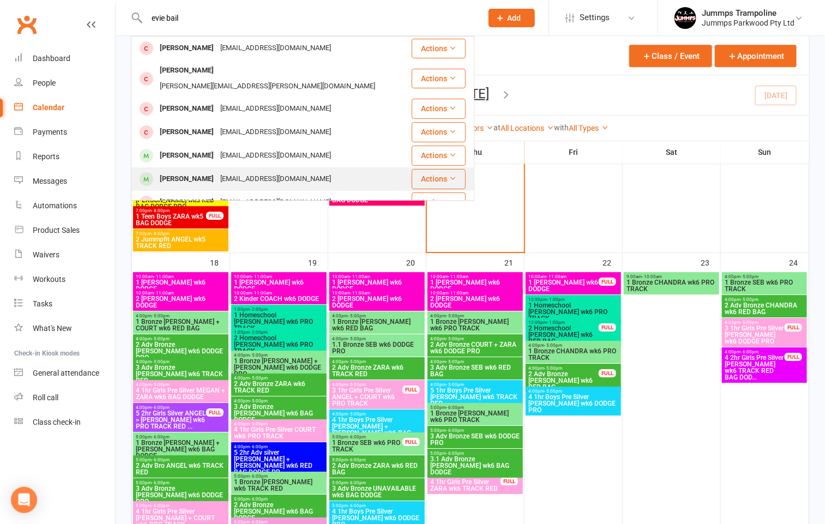
type input "evie bail"
click at [195, 171] on div "[PERSON_NAME]" at bounding box center [186, 179] width 60 height 16
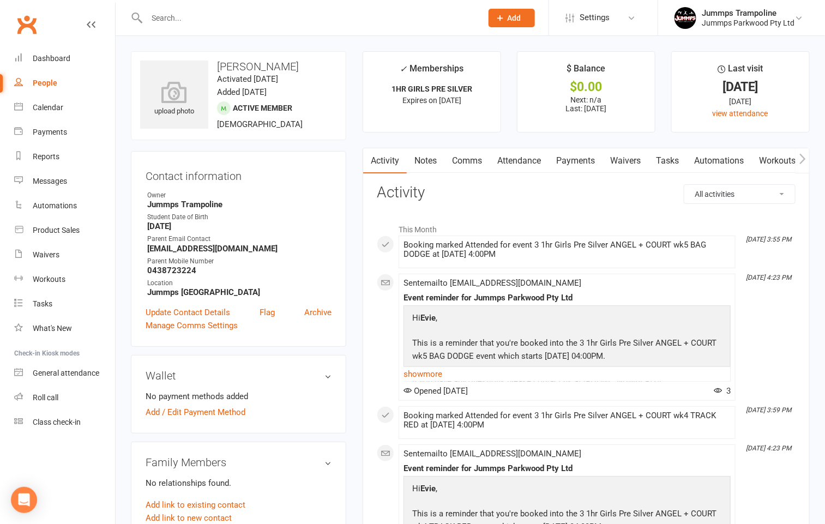
click at [525, 154] on link "Attendance" at bounding box center [518, 160] width 59 height 25
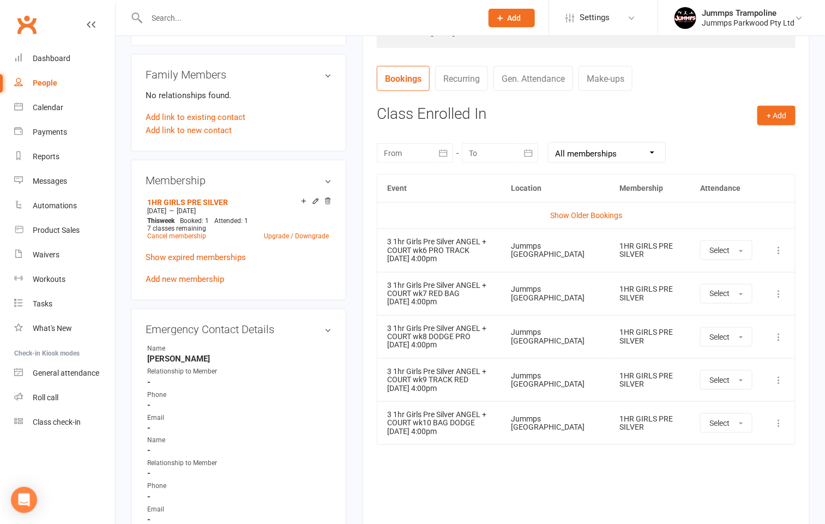
scroll to position [409, 0]
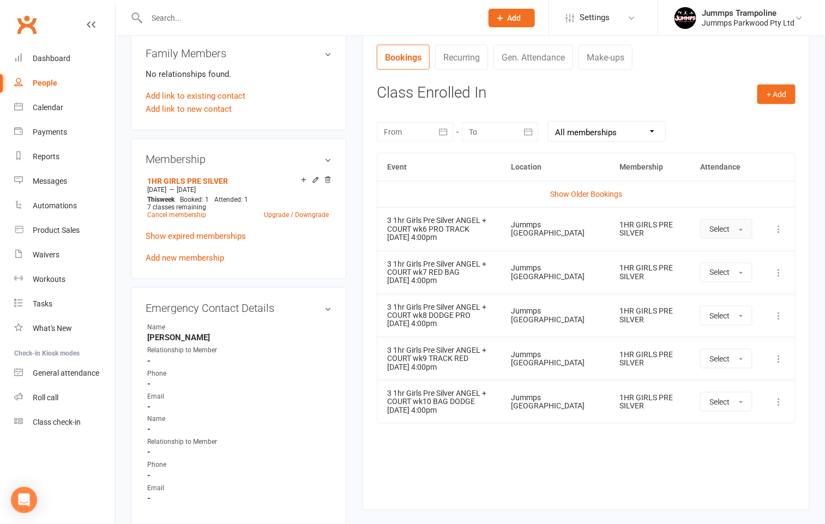
click at [715, 231] on span "Select" at bounding box center [719, 229] width 20 height 9
click at [722, 279] on span "Absent" at bounding box center [722, 275] width 26 height 10
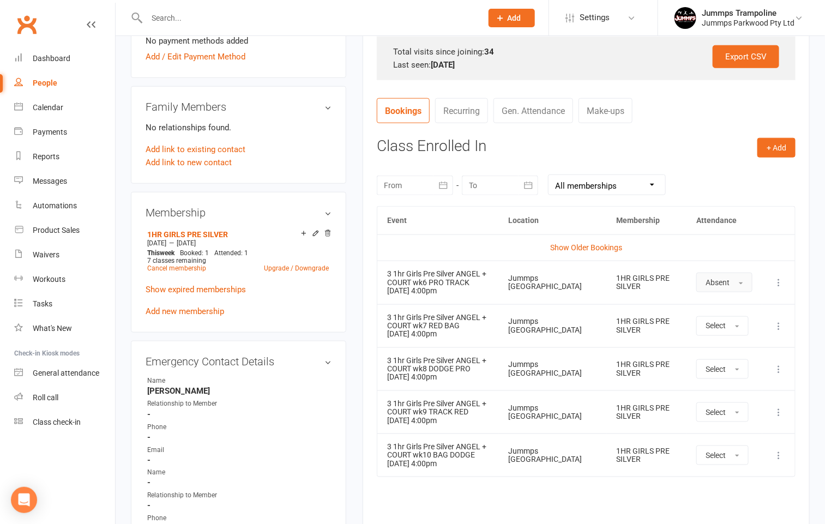
scroll to position [327, 0]
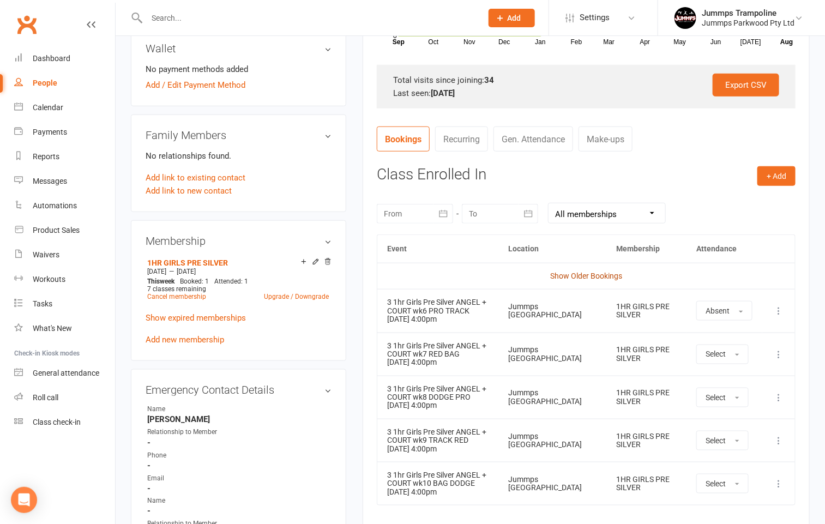
click at [574, 277] on link "Show Older Bookings" at bounding box center [586, 275] width 72 height 9
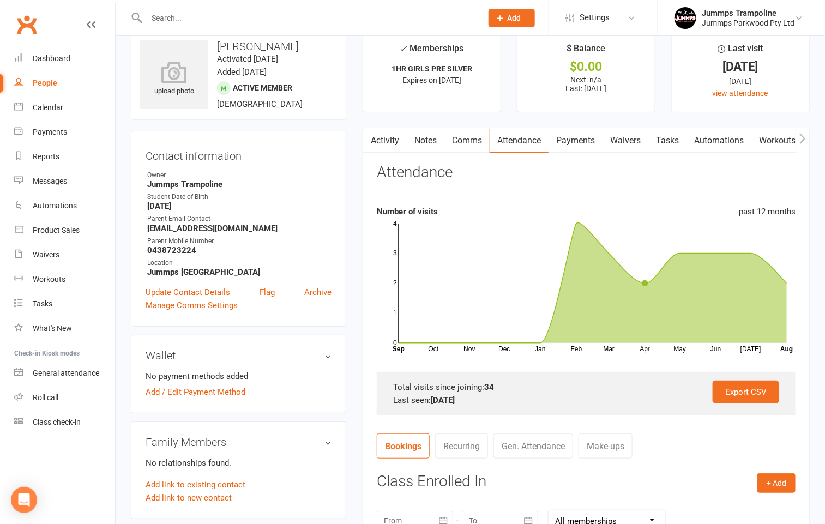
scroll to position [0, 0]
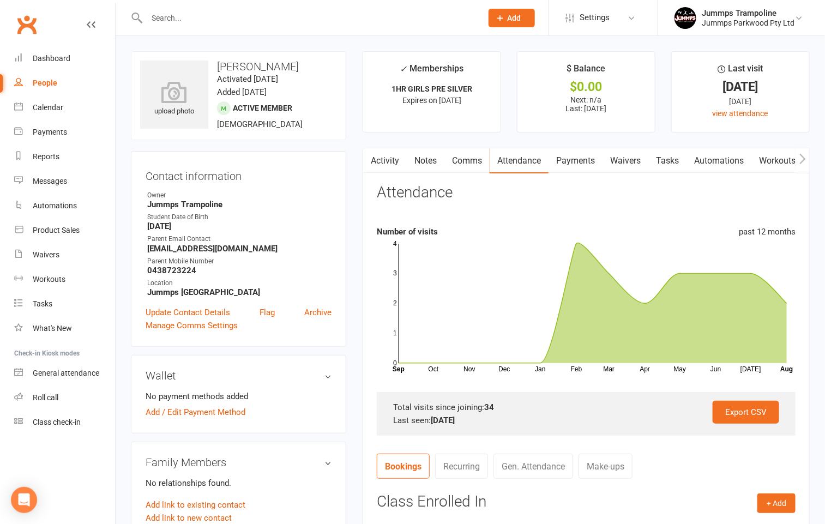
drag, startPoint x: 177, startPoint y: 13, endPoint x: 184, endPoint y: 13, distance: 6.5
click at [184, 13] on input "text" at bounding box center [308, 17] width 331 height 15
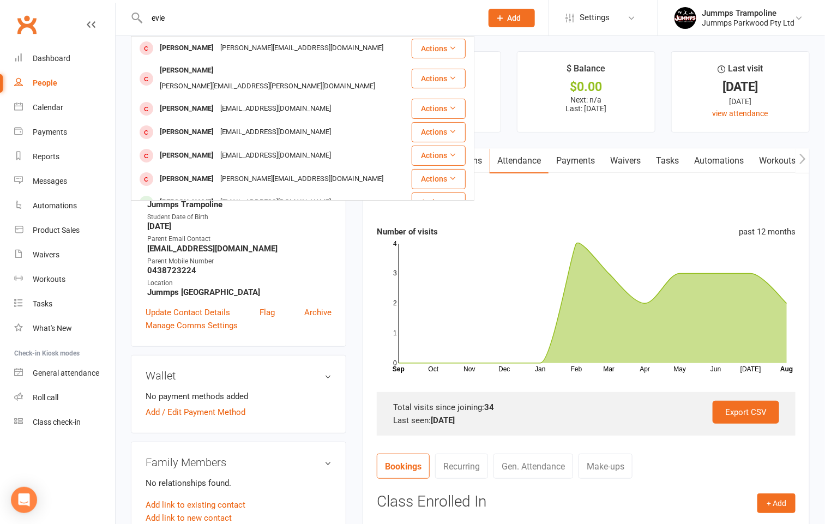
type input "evie"
drag, startPoint x: 193, startPoint y: 15, endPoint x: 104, endPoint y: 22, distance: 90.2
click at [104, 3] on header "[PERSON_NAME] [PERSON_NAME] [PERSON_NAME][EMAIL_ADDRESS][DOMAIN_NAME] Actions […" at bounding box center [412, 3] width 825 height 0
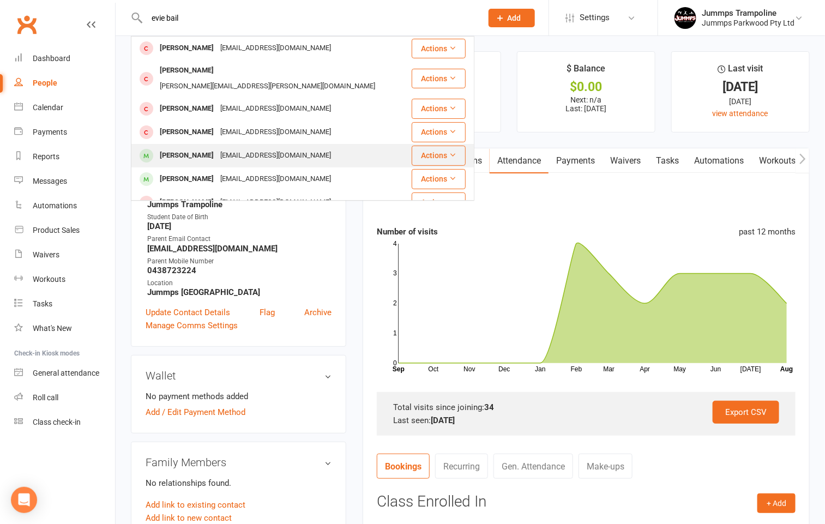
type input "evie bail"
click at [226, 148] on div "[EMAIL_ADDRESS][DOMAIN_NAME]" at bounding box center [275, 156] width 117 height 16
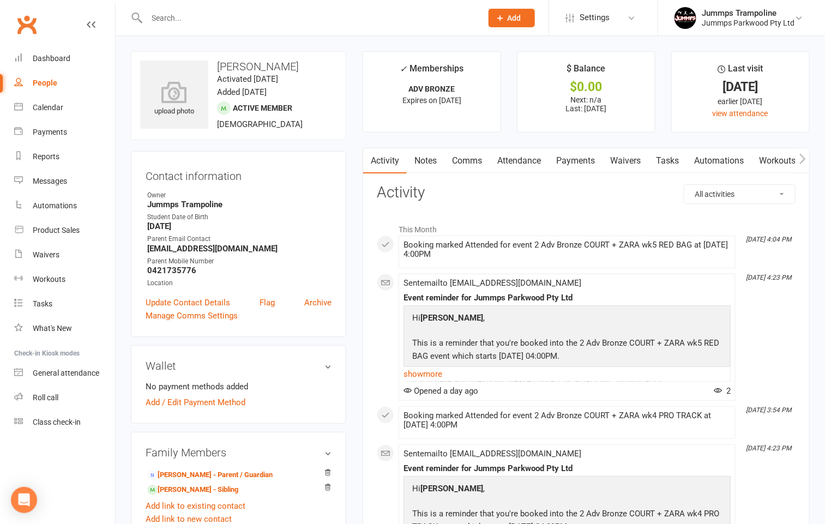
click at [519, 166] on link "Attendance" at bounding box center [518, 160] width 59 height 25
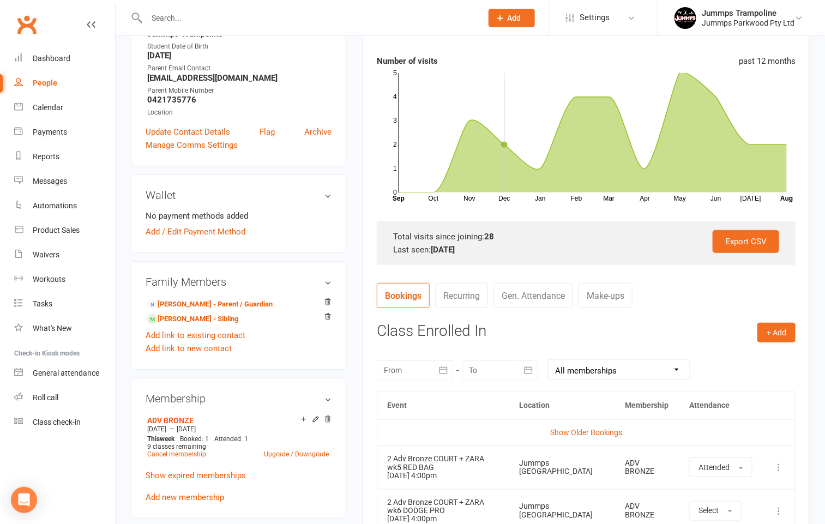
scroll to position [409, 0]
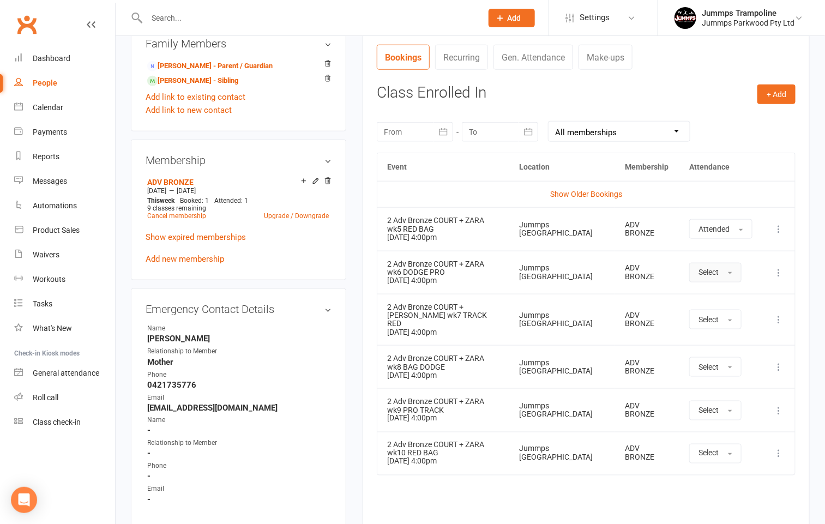
click at [700, 273] on span "Select" at bounding box center [708, 272] width 20 height 9
click at [703, 321] on span "Absent" at bounding box center [711, 319] width 26 height 10
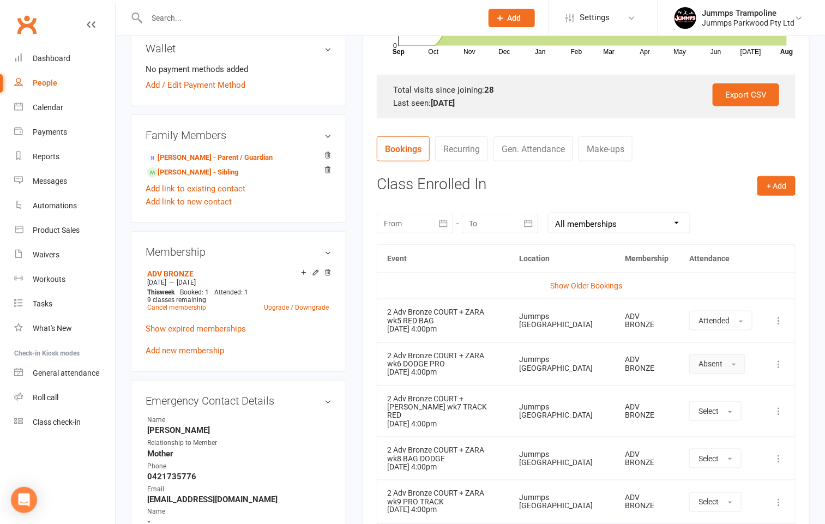
scroll to position [164, 0]
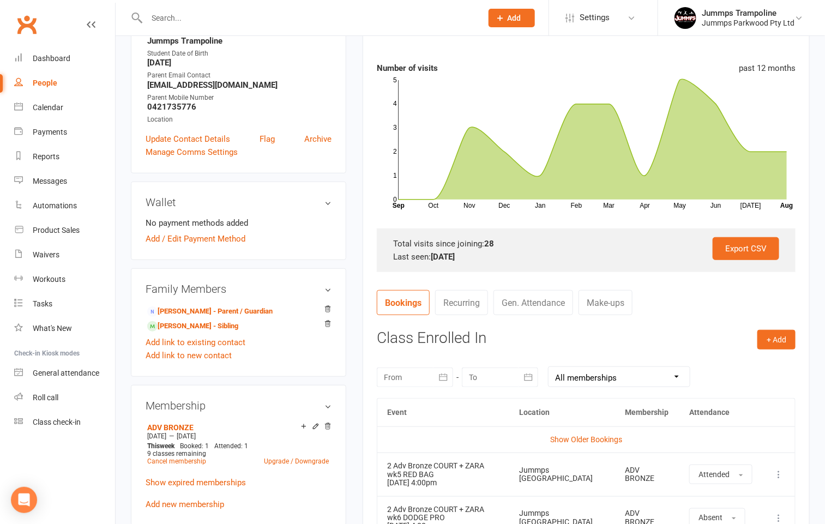
click at [180, 25] on input "text" at bounding box center [308, 17] width 331 height 15
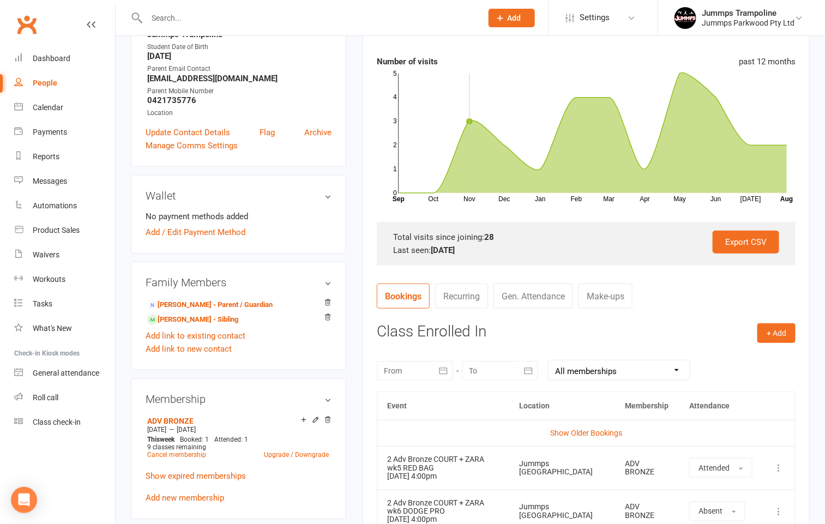
scroll to position [0, 0]
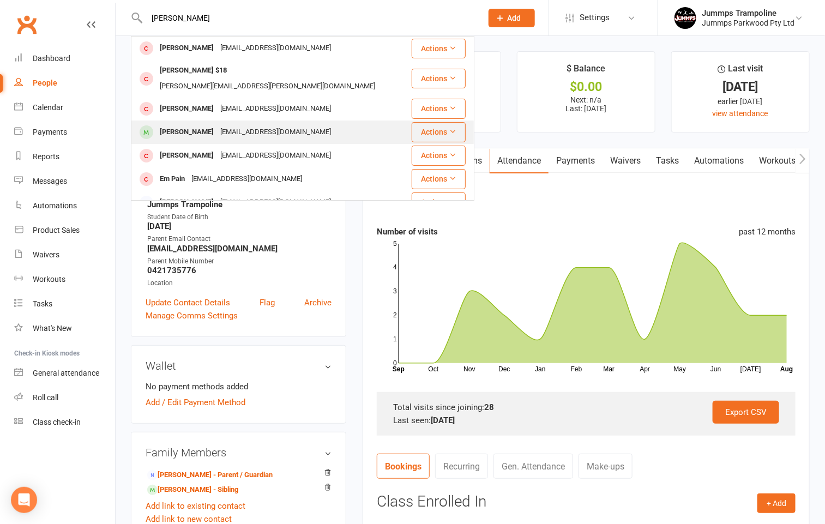
type input "[PERSON_NAME]"
click at [190, 124] on div "[PERSON_NAME]" at bounding box center [186, 132] width 60 height 16
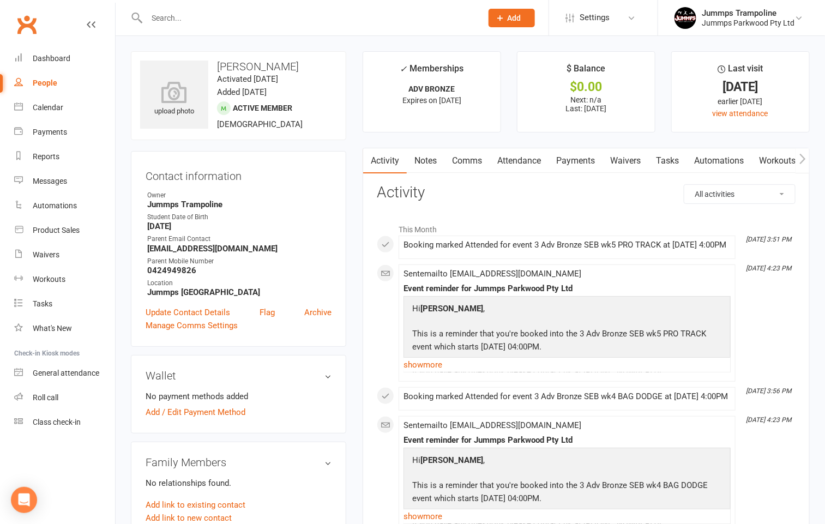
click at [514, 164] on link "Attendance" at bounding box center [518, 160] width 59 height 25
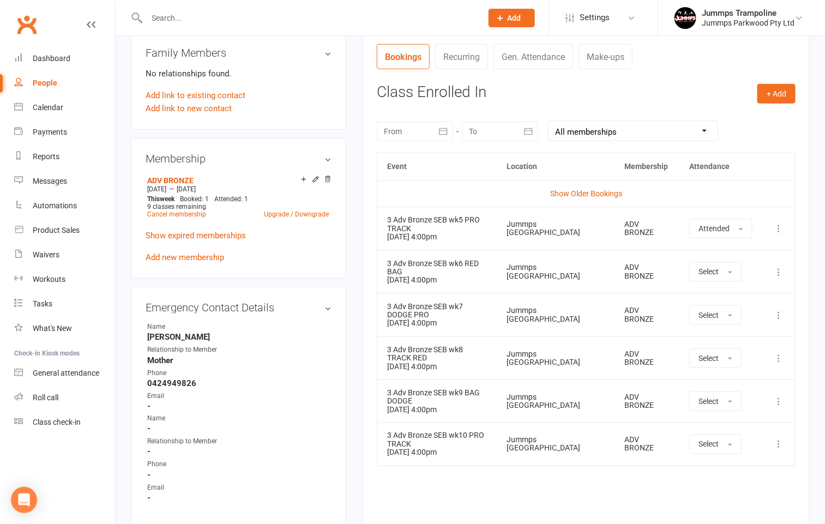
scroll to position [409, 0]
click at [710, 272] on span "Select" at bounding box center [708, 272] width 20 height 9
click at [716, 314] on span "Absent" at bounding box center [711, 319] width 26 height 10
click at [716, 314] on span "Select" at bounding box center [708, 315] width 20 height 9
click at [717, 357] on span "Absent" at bounding box center [711, 362] width 26 height 10
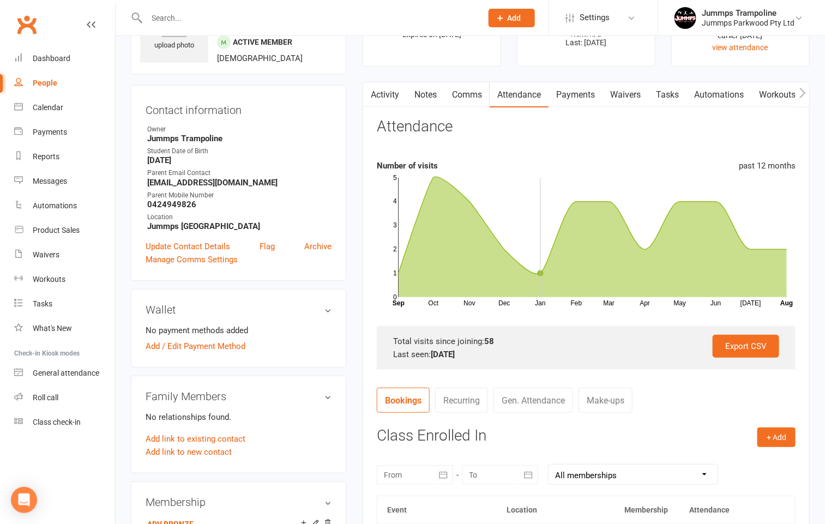
scroll to position [0, 0]
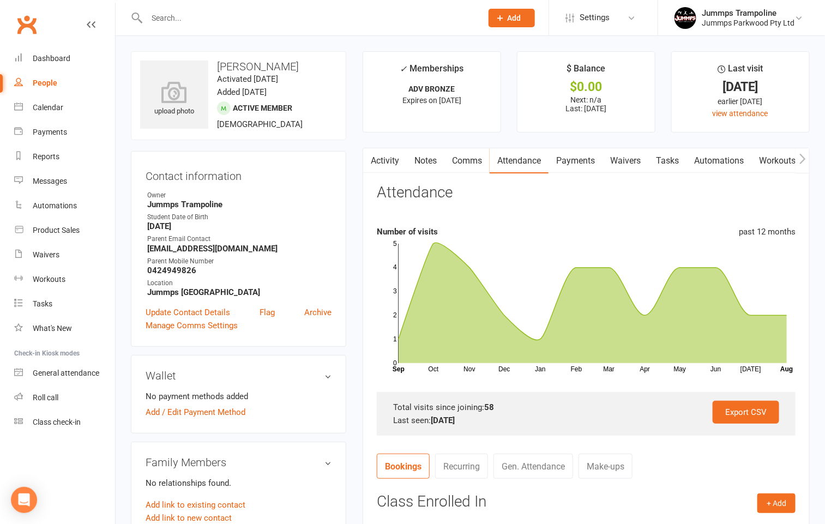
click at [158, 25] on div at bounding box center [302, 17] width 343 height 35
click at [165, 23] on input "text" at bounding box center [308, 17] width 331 height 15
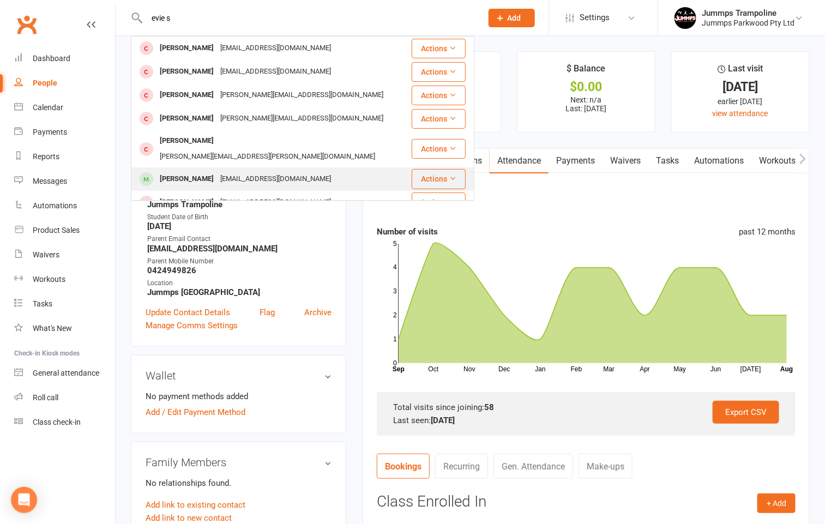
type input "evie s"
click at [202, 171] on div "[PERSON_NAME]" at bounding box center [186, 179] width 60 height 16
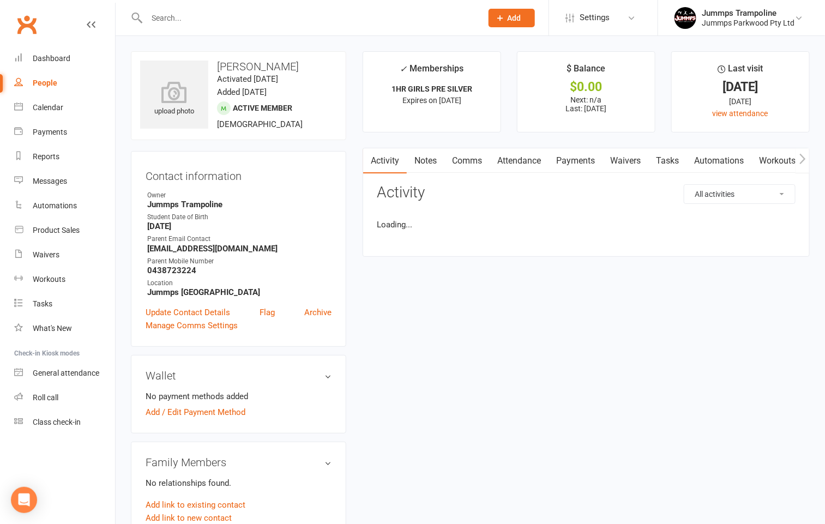
click at [535, 166] on link "Attendance" at bounding box center [518, 160] width 59 height 25
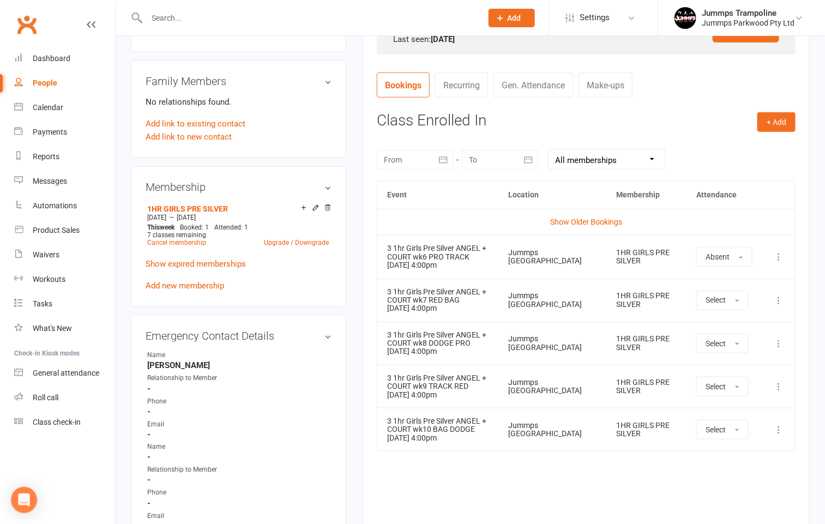
scroll to position [409, 0]
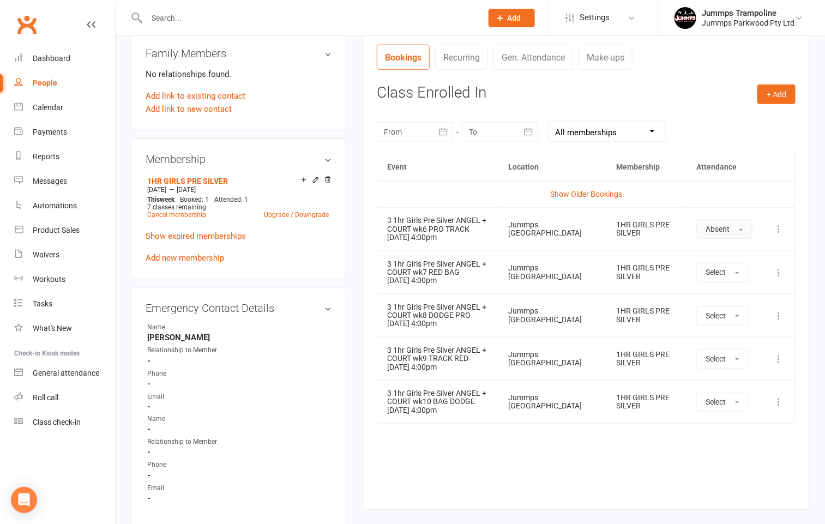
click at [718, 232] on span "Absent" at bounding box center [717, 229] width 24 height 9
click at [774, 231] on icon at bounding box center [778, 228] width 11 height 11
click at [778, 232] on icon at bounding box center [778, 228] width 11 height 11
click at [681, 226] on td "1HR GIRLS PRE SILVER" at bounding box center [646, 228] width 80 height 43
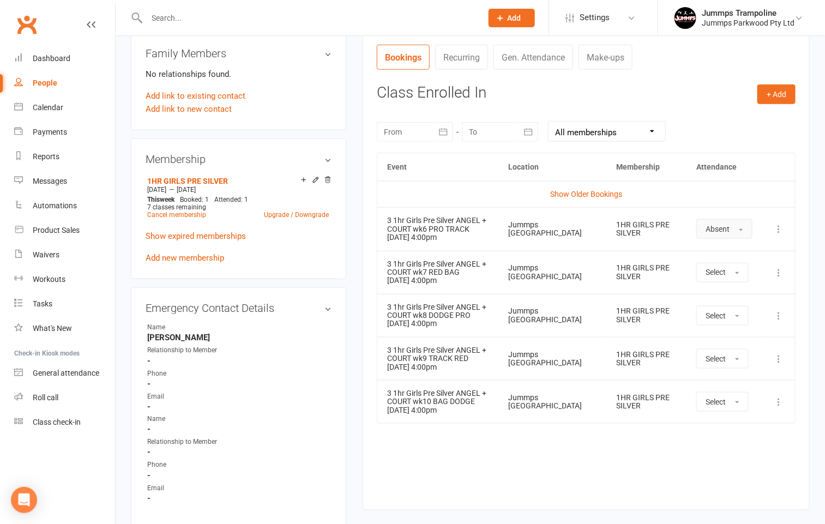
click at [720, 236] on button "Absent" at bounding box center [724, 229] width 56 height 20
click at [780, 233] on icon at bounding box center [778, 228] width 11 height 11
click at [777, 232] on icon at bounding box center [778, 228] width 11 height 11
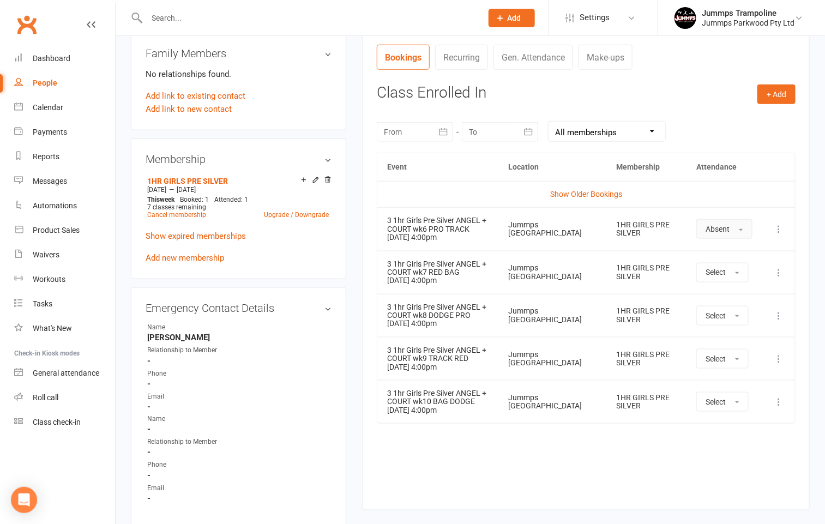
click at [710, 226] on span "Absent" at bounding box center [717, 229] width 24 height 9
click at [718, 272] on link "Absent" at bounding box center [751, 275] width 108 height 22
click at [723, 223] on button "Absent" at bounding box center [724, 229] width 56 height 20
click at [729, 250] on span "Attended" at bounding box center [721, 254] width 33 height 10
click at [708, 233] on span "Attended" at bounding box center [713, 229] width 31 height 9
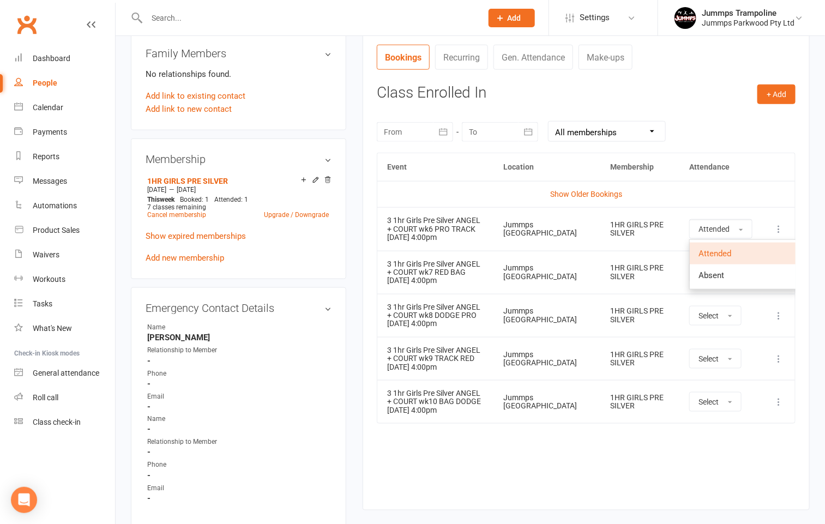
drag, startPoint x: 773, startPoint y: 226, endPoint x: 780, endPoint y: 232, distance: 8.9
click at [777, 229] on icon at bounding box center [778, 228] width 11 height 11
click at [780, 232] on icon at bounding box center [778, 228] width 11 height 11
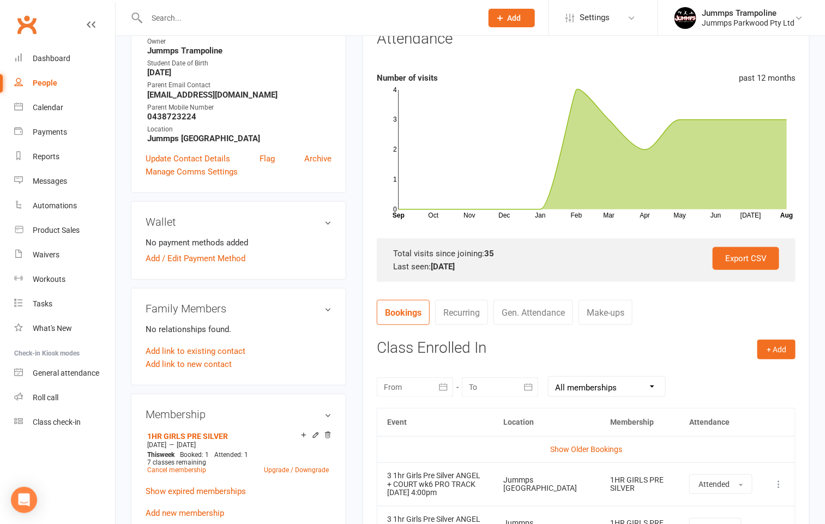
scroll to position [0, 0]
